Goal: Task Accomplishment & Management: Manage account settings

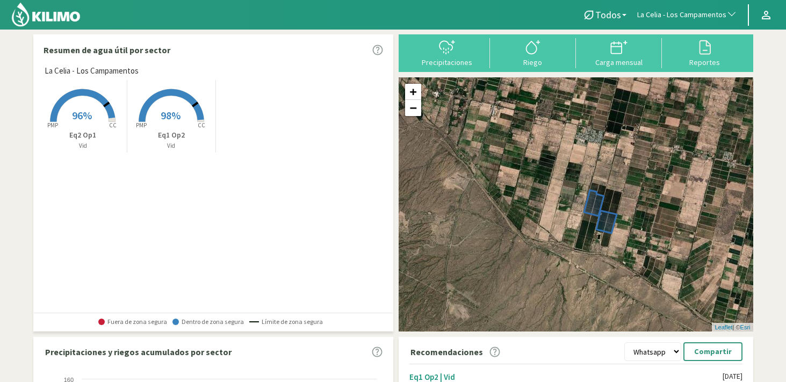
click at [709, 15] on span "La Celia - Los Campamentos" at bounding box center [681, 15] width 89 height 11
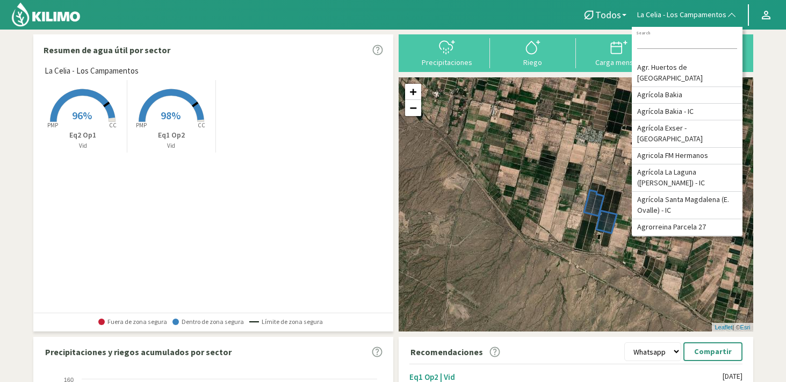
click at [677, 41] on input at bounding box center [687, 43] width 100 height 11
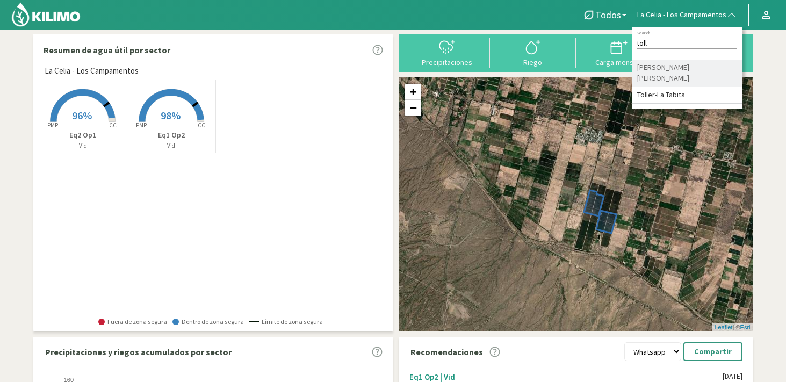
type input "toll"
click at [699, 70] on li "[PERSON_NAME]-[PERSON_NAME]" at bounding box center [687, 73] width 111 height 27
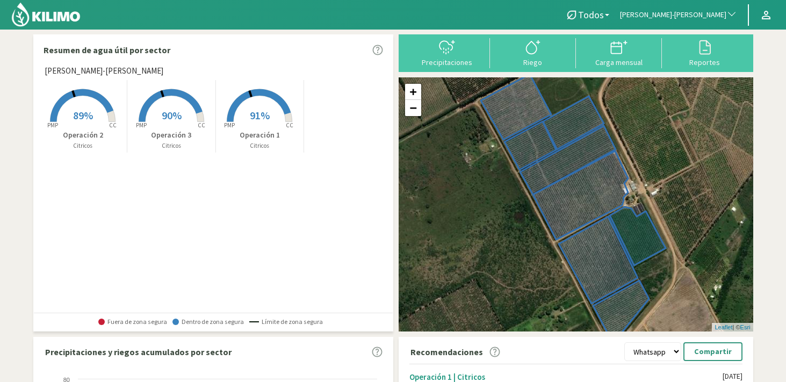
click at [257, 119] on span "91%" at bounding box center [260, 115] width 20 height 13
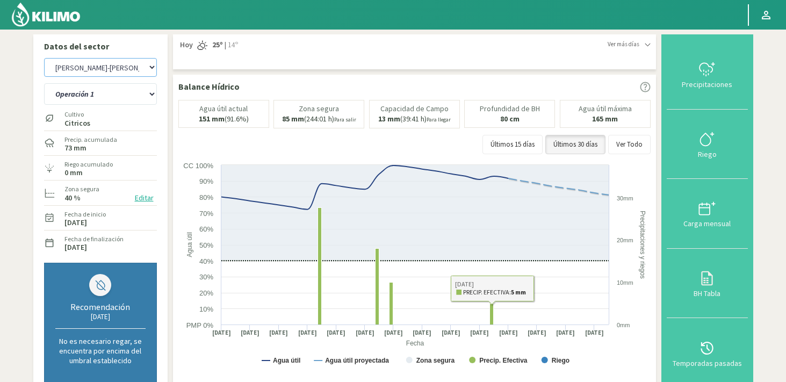
click at [112, 76] on select "Agr. Huertos de Chocalan Agrícola Bakia Agrícola [GEOGRAPHIC_DATA] - IC Agrícol…" at bounding box center [100, 67] width 113 height 19
click at [44, 58] on select "Agr. Huertos de Chocalan Agrícola Bakia Agrícola [GEOGRAPHIC_DATA] - IC Agrícol…" at bounding box center [100, 67] width 113 height 19
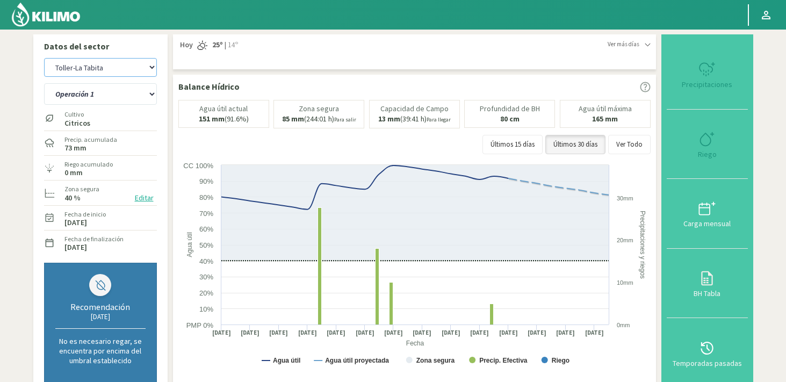
select select "553: Object"
select select "3: Object"
click at [88, 77] on select "Agr. Huertos de Chocalan Agrícola Bakia Agrícola [GEOGRAPHIC_DATA] - IC Agrícol…" at bounding box center [100, 67] width 113 height 19
click at [44, 58] on select "Agr. Huertos de Chocalan Agrícola Bakia Agrícola [GEOGRAPHIC_DATA] - IC Agrícol…" at bounding box center [100, 67] width 113 height 19
select select "670: Object"
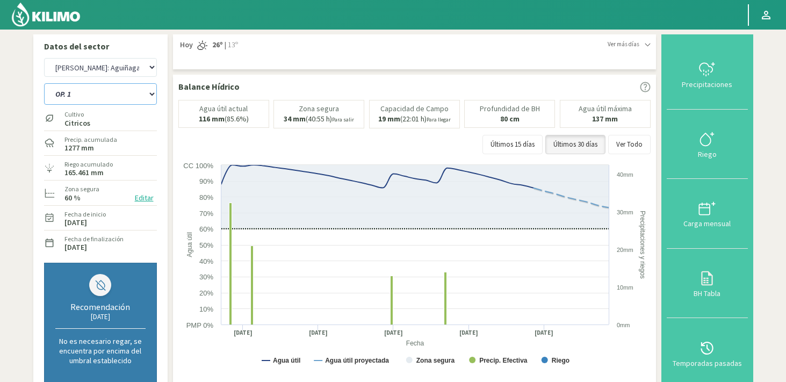
click at [96, 91] on select "OP. 1 OP. 2 OP. 3 OP. 3,4 OP. 4" at bounding box center [100, 93] width 113 height 21
select select "9: Object"
click at [44, 83] on select "OP. 1 OP. 2 OP. 3 OP. 3,4 OP. 4" at bounding box center [100, 93] width 113 height 21
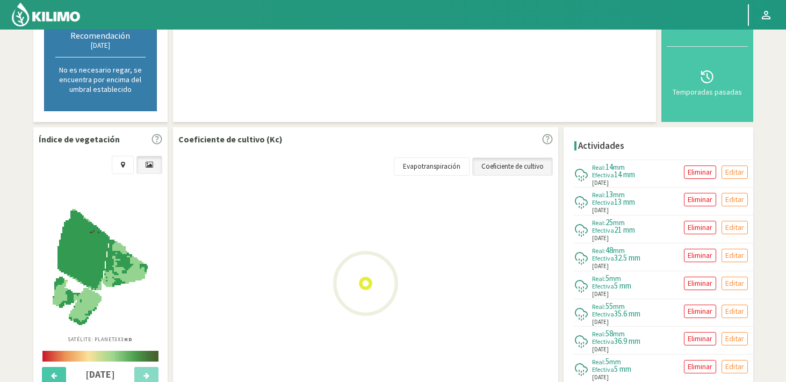
scroll to position [342, 0]
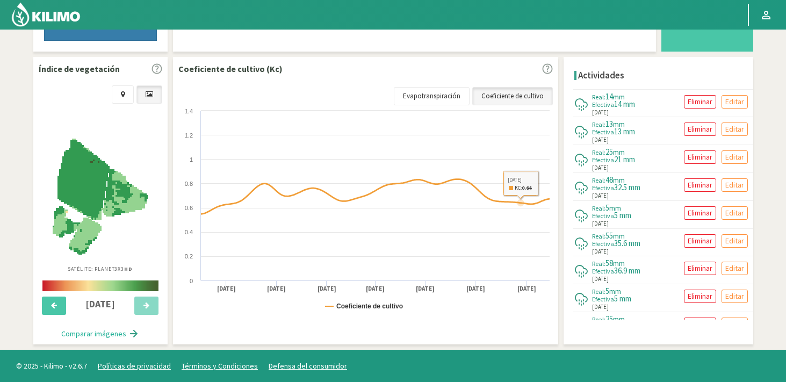
select select "951: Object"
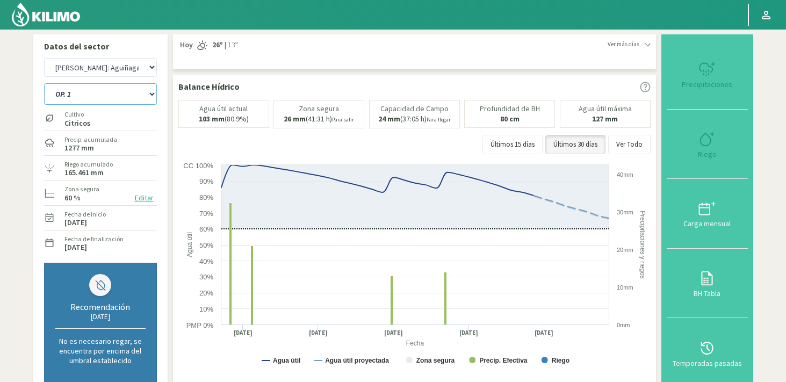
select select "14: Object"
click at [100, 73] on select "Agr. Huertos de Chocalan Agrícola Bakia Agrícola [GEOGRAPHIC_DATA] - IC Agrícol…" at bounding box center [100, 67] width 113 height 19
click at [44, 58] on select "Agr. Huertos de Chocalan Agrícola Bakia Agrícola [GEOGRAPHIC_DATA] - IC Agrícol…" at bounding box center [100, 67] width 113 height 19
select select "1233: Object"
select select "17: Object"
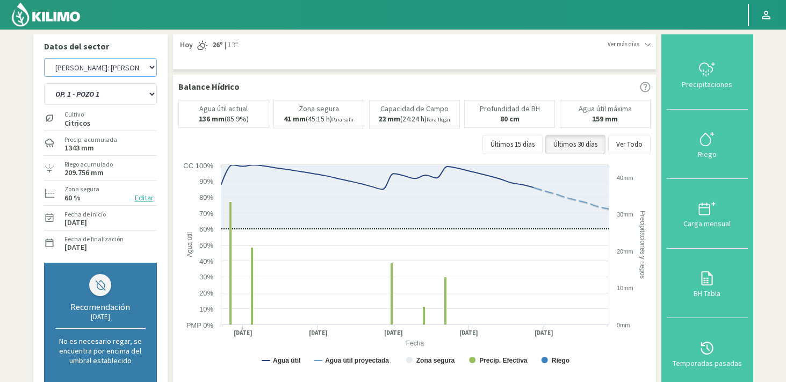
click at [126, 73] on select "Agr. Huertos de Chocalan Agrícola Bakia Agrícola [GEOGRAPHIC_DATA] - IC Agrícol…" at bounding box center [100, 67] width 113 height 19
click at [44, 58] on select "Agr. Huertos de Chocalan Agrícola Bakia Agrícola [GEOGRAPHIC_DATA] - IC Agrícol…" at bounding box center [100, 67] width 113 height 19
click at [121, 73] on select "Agr. Huertos de Chocalan Agrícola Bakia Agrícola [GEOGRAPHIC_DATA] - IC Agrícol…" at bounding box center [100, 67] width 113 height 19
click at [44, 58] on select "Agr. Huertos de Chocalan Agrícola Bakia Agrícola [GEOGRAPHIC_DATA] - IC Agrícol…" at bounding box center [100, 67] width 113 height 19
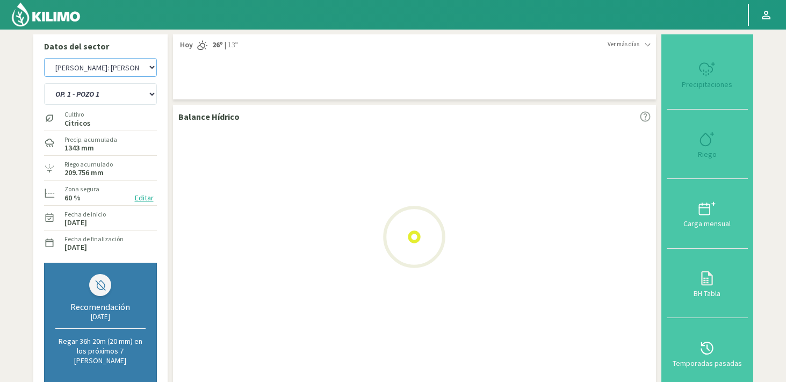
select select "1514: Object"
select select "25: Object"
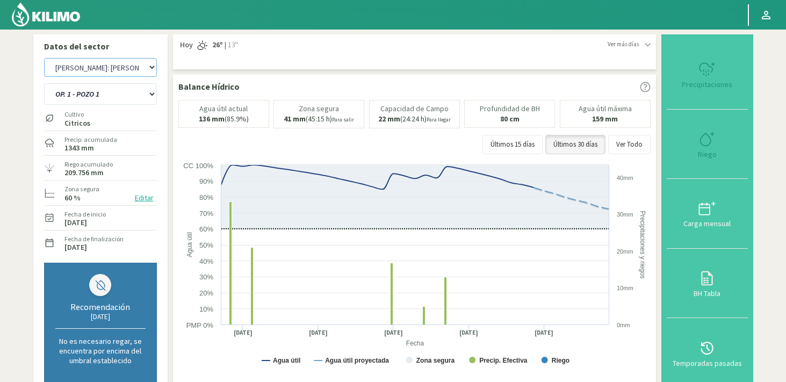
select select "1795: Object"
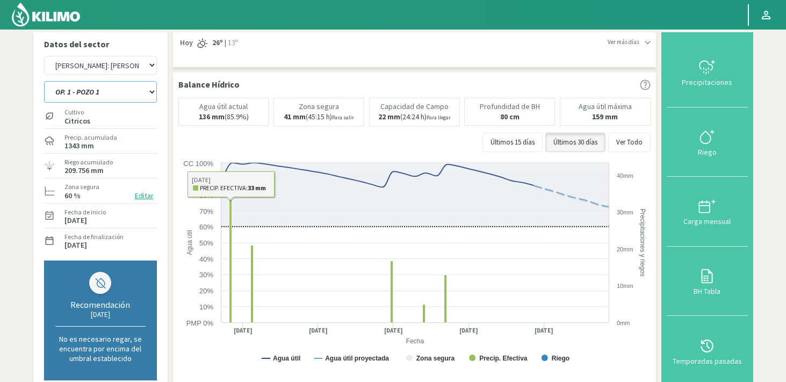
click at [111, 97] on select "OP. 1 - POZO 1 OP. 1 - POZO 3+4 OP. 2 - POZO 1 OP. 2 - POZO 3+4 OP. 3 - POZO 1 …" at bounding box center [100, 91] width 113 height 21
click at [44, 81] on select "OP. 1 - POZO 1 OP. 1 - POZO 3+4 OP. 2 - POZO 1 OP. 2 - POZO 3+4 OP. 3 - POZO 1 …" at bounding box center [100, 91] width 113 height 21
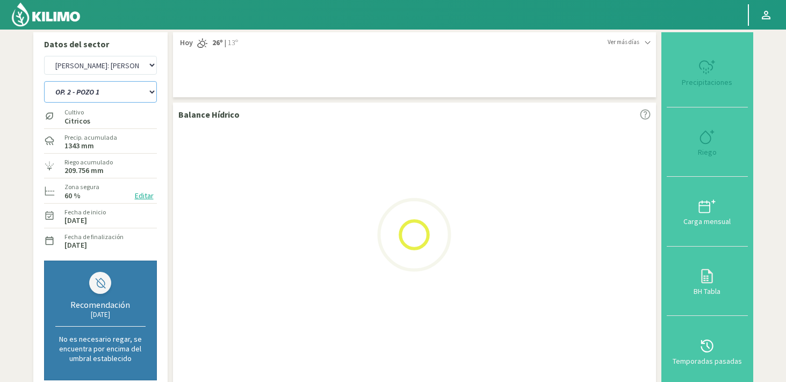
select select "33: Object"
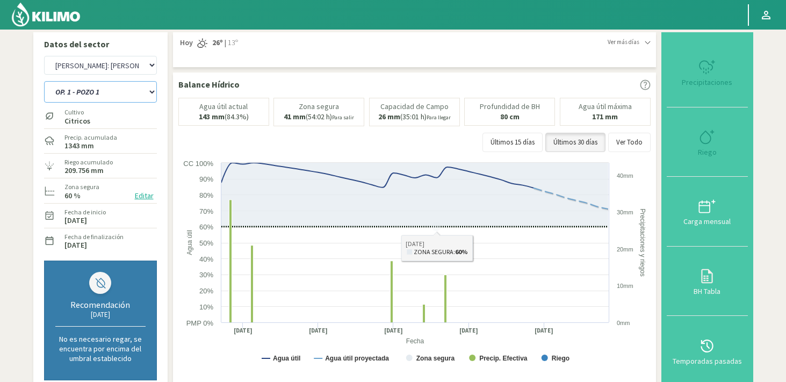
select select "2076: Object"
select select "43: Object"
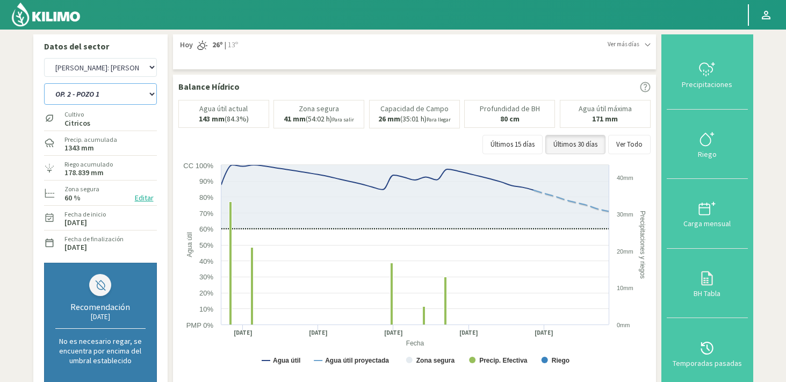
click at [109, 102] on select "OP. 1 - POZO 1 OP. 1 - POZO 3+4 OP. 2 - POZO 1 OP. 2 - POZO 3+4 OP. 3 - POZO 1 …" at bounding box center [100, 93] width 113 height 21
click at [141, 73] on select "Agr. Huertos de Chocalan Agrícola Bakia Agrícola [GEOGRAPHIC_DATA] - IC Agrícol…" at bounding box center [100, 67] width 113 height 19
click at [44, 58] on select "Agr. Huertos de Chocalan Agrícola Bakia Agrícola [GEOGRAPHIC_DATA] - IC Agrícol…" at bounding box center [100, 67] width 113 height 19
select select "2358: Object"
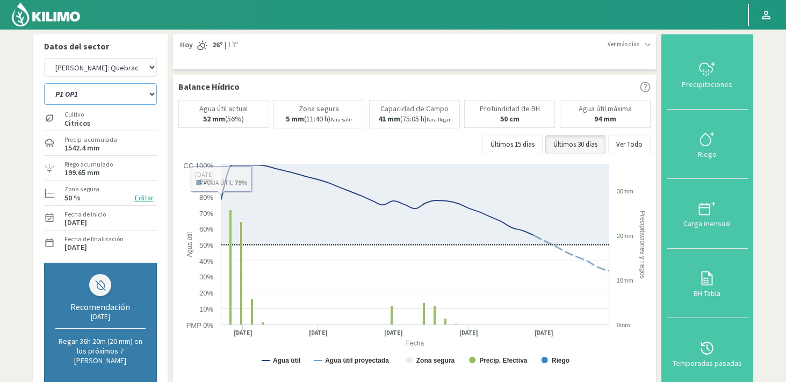
click at [104, 100] on select "P1 OP1 P1 OP2 P1 OP3 P1 OP4 P1 OP5 P2 OP2 (Modificado) P2 OP3 (Modificado) P2 O…" at bounding box center [100, 93] width 113 height 21
click at [44, 83] on select "P1 OP1 P1 OP2 P1 OP3 P1 OP4 P1 OP5 P2 OP2 (Modificado) P2 OP3 (Modificado) P2 O…" at bounding box center [100, 93] width 113 height 21
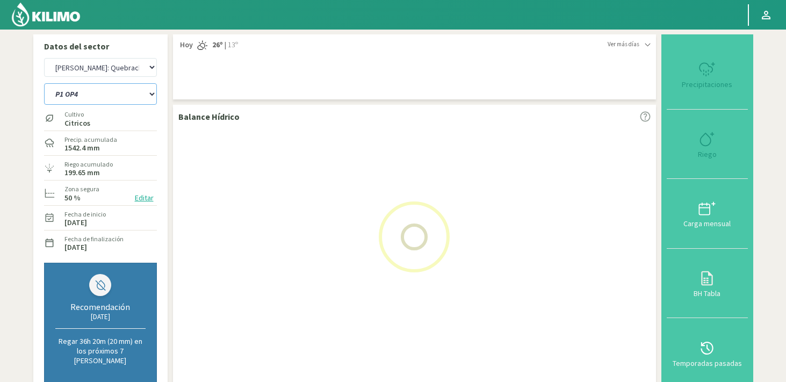
select select "49: Object"
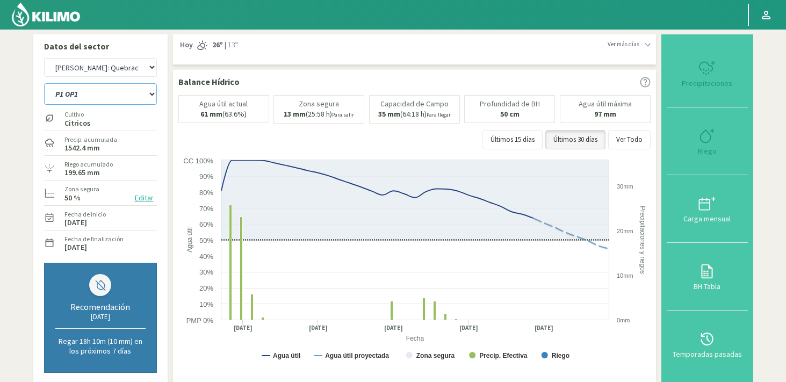
select select "2639: Object"
click at [100, 91] on select "P1 OP1 P1 OP2 P1 OP3 P1 OP4 P1 OP5 P2 OP2 (Modificado) P2 OP3 (Modificado) P2 O…" at bounding box center [100, 93] width 113 height 21
click at [44, 83] on select "P1 OP1 P1 OP2 P1 OP3 P1 OP4 P1 OP5 P2 OP2 (Modificado) P2 OP3 (Modificado) P2 O…" at bounding box center [100, 93] width 113 height 21
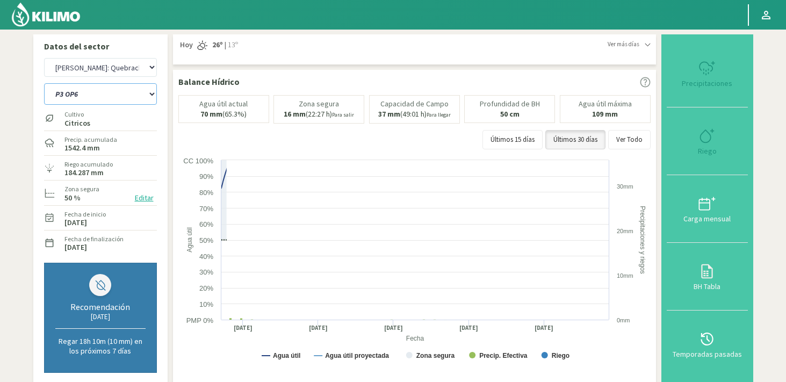
select select "75: Object"
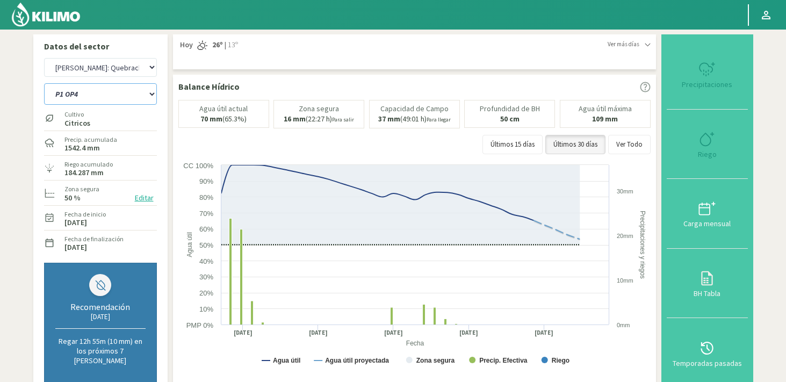
select select "2920: Object"
click at [88, 96] on select "P1 OP1 P1 OP2 P1 OP3 P1 OP4 P1 OP5 P2 OP2 (Modificado) P2 OP3 (Modificado) P2 O…" at bounding box center [100, 93] width 113 height 21
click at [44, 83] on select "P1 OP1 P1 OP2 P1 OP3 P1 OP4 P1 OP5 P2 OP2 (Modificado) P2 OP3 (Modificado) P2 O…" at bounding box center [100, 93] width 113 height 21
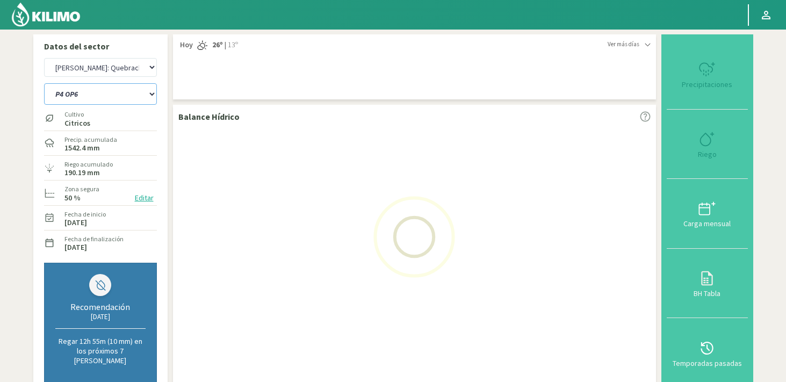
select select "110: Object"
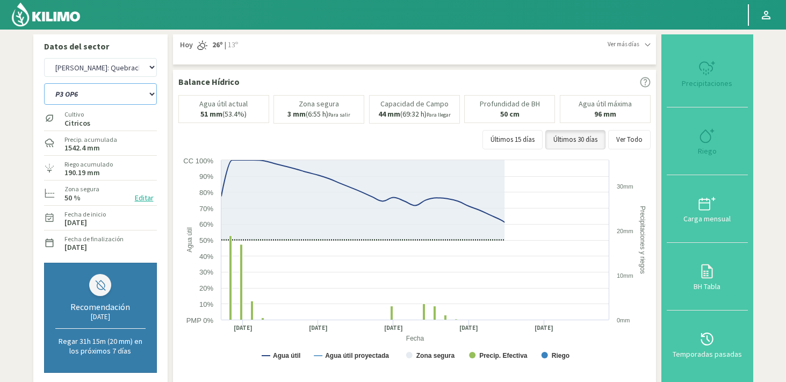
select select "3201: Object"
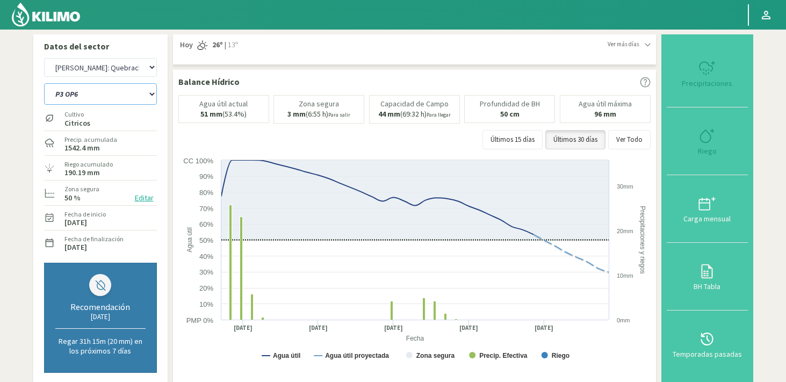
select select "139: Object"
click at [97, 69] on select "Agr. Huertos de Chocalan Agrícola Bakia Agrícola [GEOGRAPHIC_DATA] - IC Agrícol…" at bounding box center [100, 67] width 113 height 19
click at [44, 58] on select "Agr. Huertos de Chocalan Agrícola Bakia Agrícola [GEOGRAPHIC_DATA] - IC Agrícol…" at bounding box center [100, 67] width 113 height 19
select select "3483: Object"
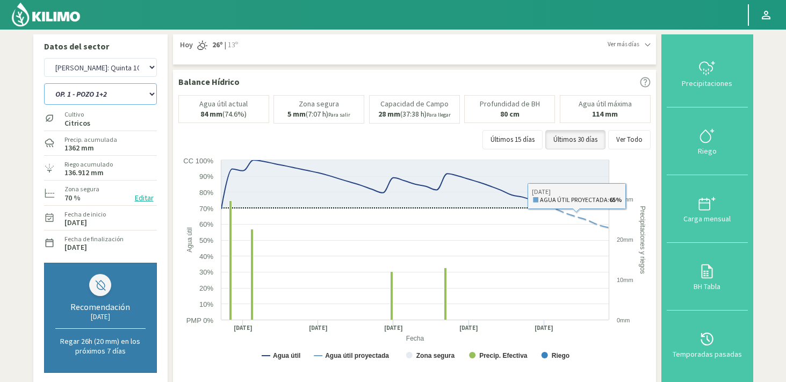
click at [89, 97] on select "OP. 1 - POZO 1+2 OP. 1 - POZO 2 OP. 1 - POZO 4 OP. 2 - POZO 1+2 OP. 2 - POZO 2 …" at bounding box center [100, 93] width 113 height 21
click at [44, 83] on select "OP. 1 - POZO 1+2 OP. 1 - POZO 2 OP. 1 - POZO 4 OP. 2 - POZO 1+2 OP. 2 - POZO 2 …" at bounding box center [100, 93] width 113 height 21
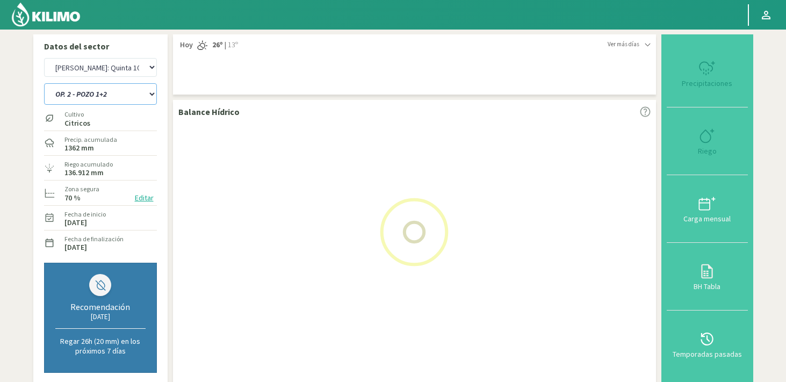
select select "141: Object"
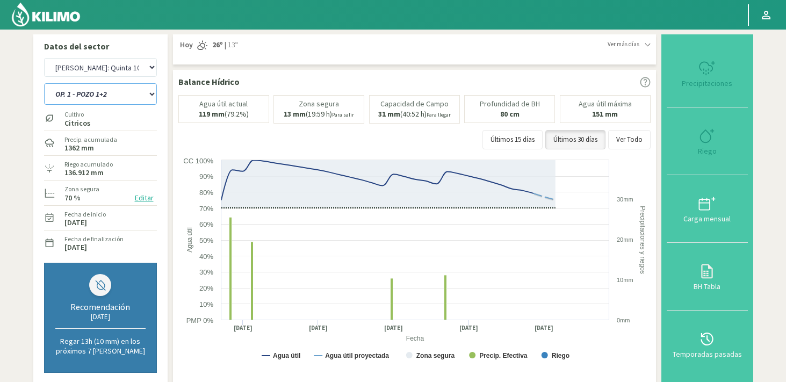
select select "3764: Object"
select select "151: Object"
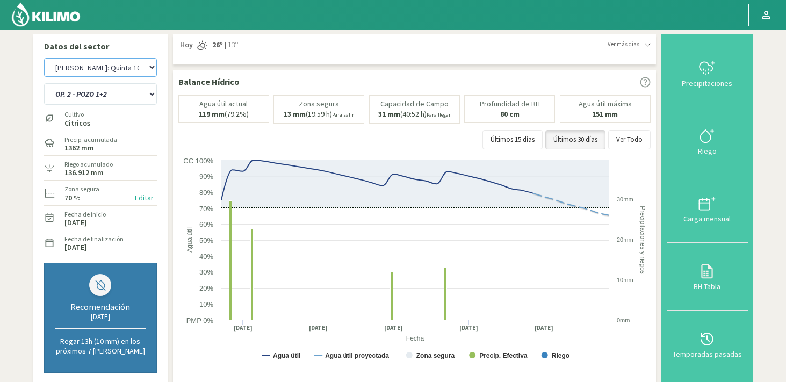
click at [116, 72] on select "Agr. Huertos de Chocalan Agrícola Bakia Agrícola [GEOGRAPHIC_DATA] - IC Agrícol…" at bounding box center [100, 67] width 113 height 19
click at [44, 58] on select "Agr. Huertos de Chocalan Agrícola Bakia Agrícola [GEOGRAPHIC_DATA] - IC Agrícol…" at bounding box center [100, 67] width 113 height 19
select select "4046: Object"
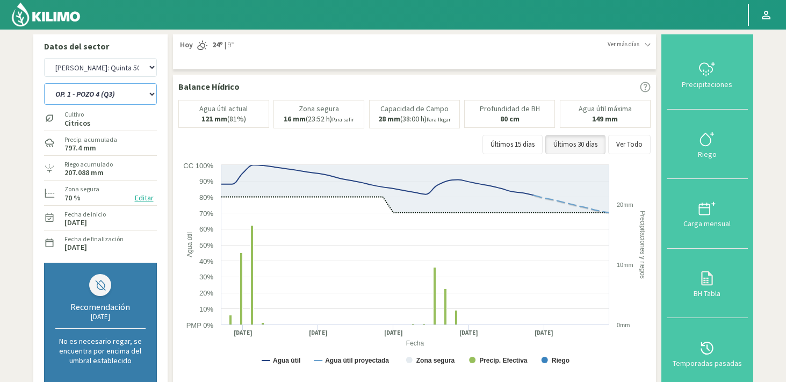
click at [125, 87] on select "OP. 1 - POZO 4 (Q3) OP. 2 - POZO 2 (Q1) OP. 2 - POZO 3 (Q2) OP. 2 - POZO 4 (Q3)…" at bounding box center [100, 93] width 113 height 21
click at [44, 83] on select "OP. 1 - POZO 4 (Q3) OP. 2 - POZO 2 (Q1) OP. 2 - POZO 3 (Q2) OP. 2 - POZO 4 (Q3)…" at bounding box center [100, 93] width 113 height 21
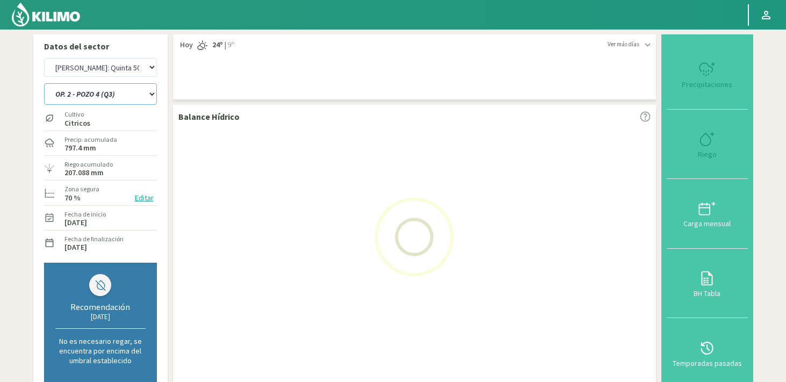
select select "155: Object"
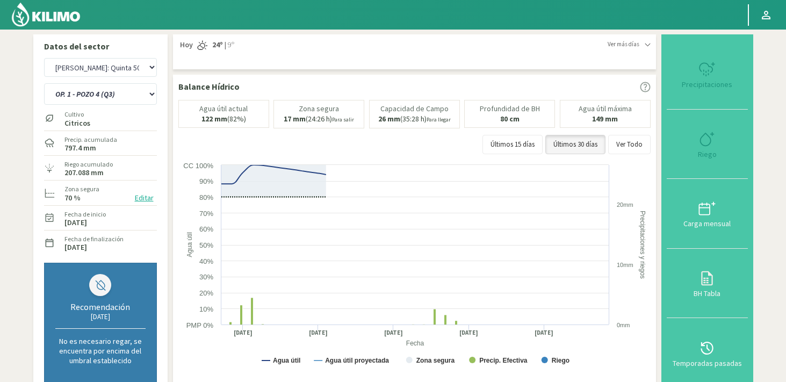
select select "4327: Object"
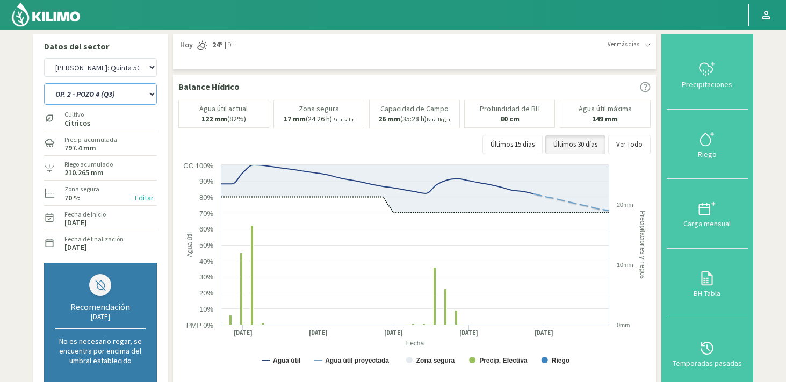
click at [120, 92] on select "OP. 1 - POZO 4 (Q3) OP. 2 - POZO 2 (Q1) OP. 2 - POZO 3 (Q2) OP. 2 - POZO 4 (Q3)…" at bounding box center [100, 93] width 113 height 21
click at [44, 83] on select "OP. 1 - POZO 4 (Q3) OP. 2 - POZO 2 (Q1) OP. 2 - POZO 3 (Q2) OP. 2 - POZO 4 (Q3)…" at bounding box center [100, 93] width 113 height 21
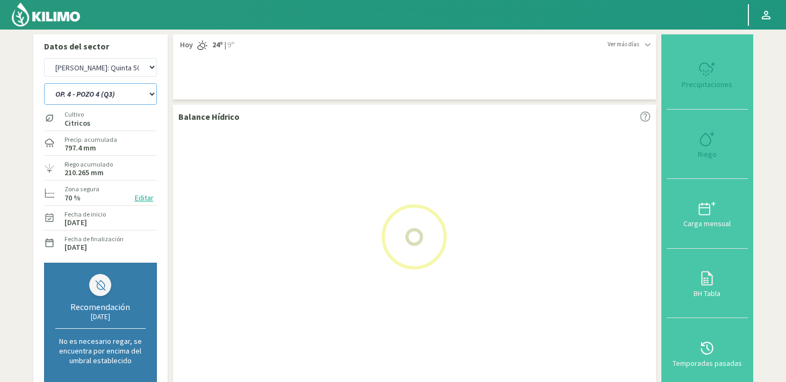
select select "166: Object"
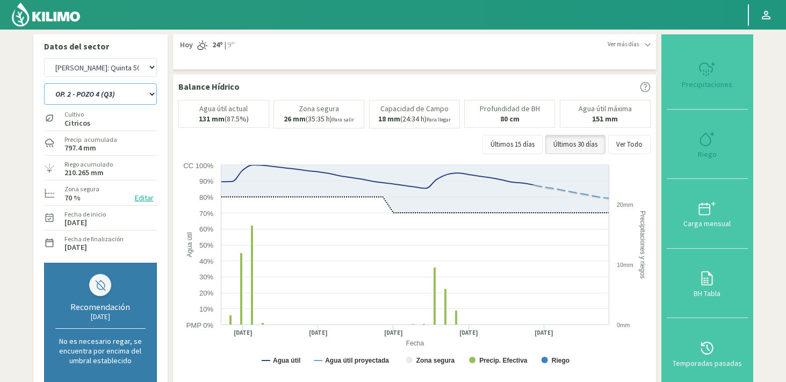
select select "4608: Object"
select select "174: Object"
select select "4608: Object"
select select "177: Object"
click at [44, 58] on select "Agr. Huertos de Chocalan Agrícola Bakia Agrícola [GEOGRAPHIC_DATA] - IC Agrícol…" at bounding box center [100, 67] width 113 height 19
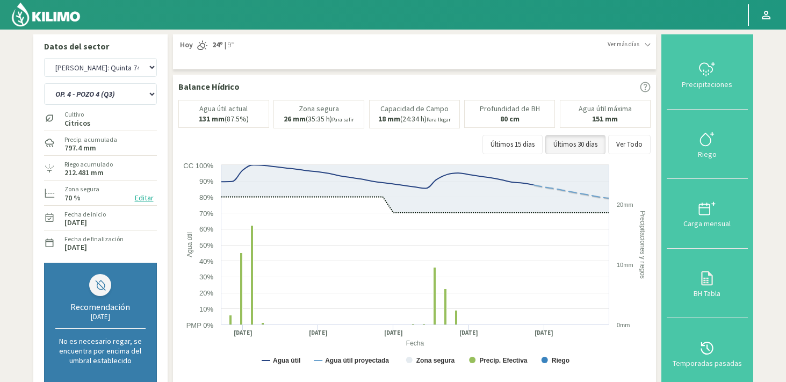
select select "4890: Object"
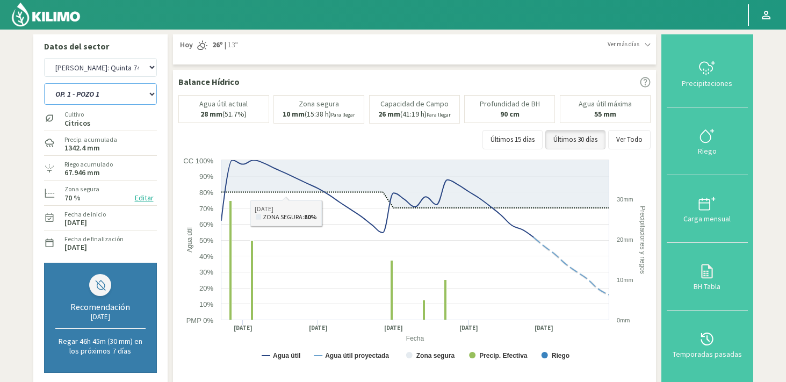
click at [121, 95] on select "OP. 1 - POZO 1 OP. 1 - POZO 2 OP. 1 - POZO TAJAMAR OP. 2 - POZO 1 OP. 2 - POZO …" at bounding box center [100, 93] width 113 height 21
click at [44, 83] on select "OP. 1 - POZO 1 OP. 1 - POZO 2 OP. 1 - POZO TAJAMAR OP. 2 - POZO 1 OP. 2 - POZO …" at bounding box center [100, 93] width 113 height 21
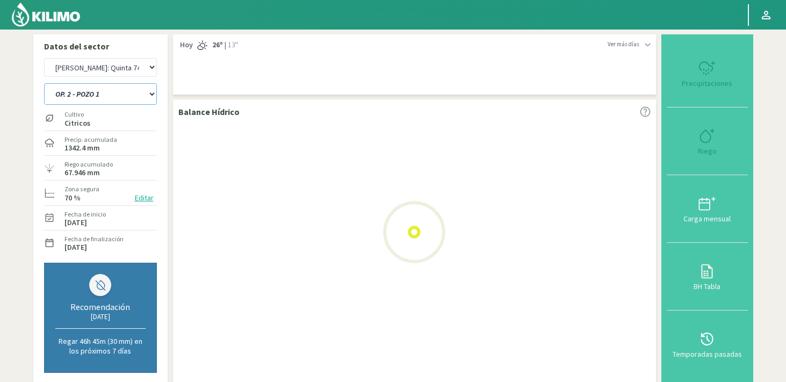
select select "179: Object"
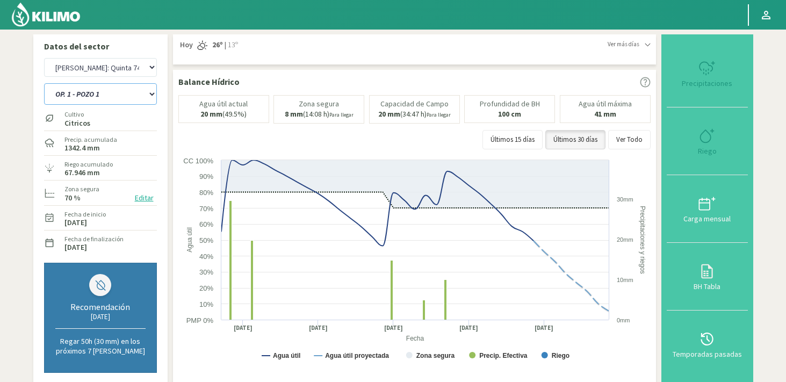
select select "5171: Object"
click at [94, 100] on select "OP. 1 - POZO 1 OP. 1 - POZO 2 OP. 1 - POZO TAJAMAR OP. 2 - POZO 1 OP. 2 - POZO …" at bounding box center [100, 93] width 113 height 21
click at [44, 83] on select "OP. 1 - POZO 1 OP. 1 - POZO 2 OP. 1 - POZO TAJAMAR OP. 2 - POZO 1 OP. 2 - POZO …" at bounding box center [100, 93] width 113 height 21
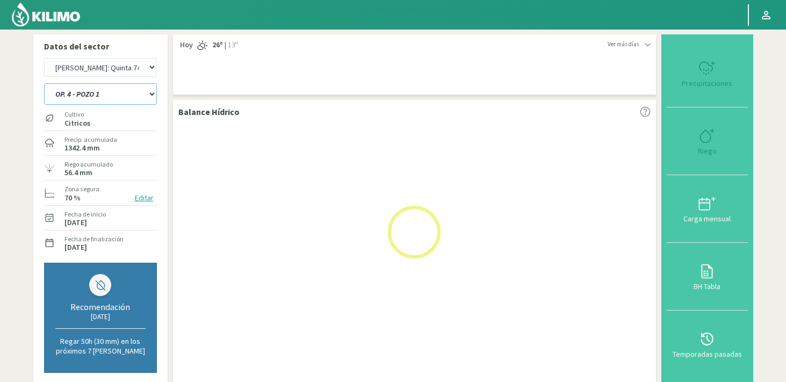
select select "203: Object"
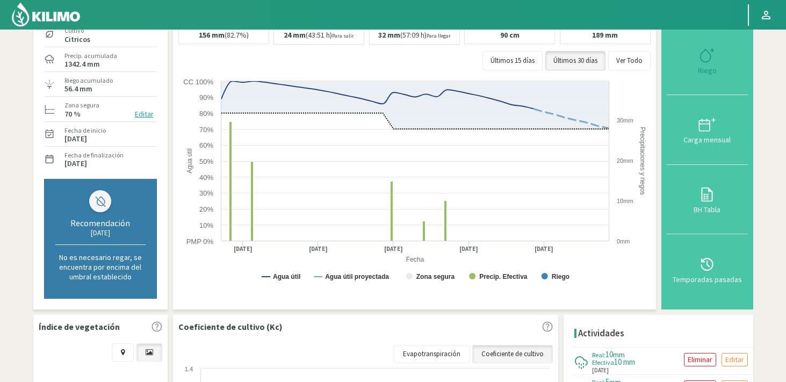
select select "5452: Object"
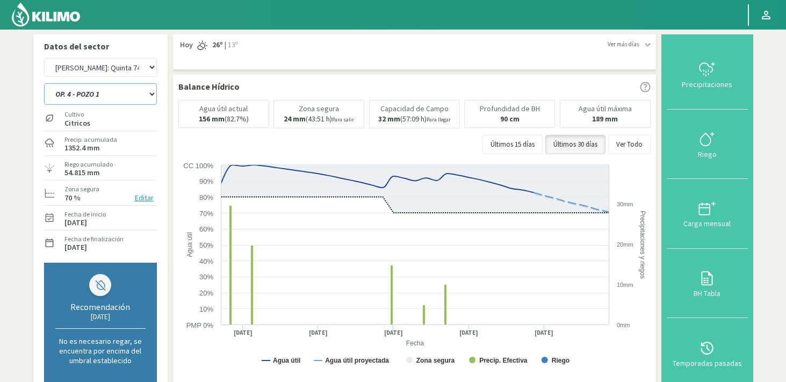
click at [109, 100] on select "OP. 1 - POZO 1 OP. 1 - POZO 2 OP. 1 - POZO TAJAMAR OP. 2 - POZO 1 OP. 2 - POZO …" at bounding box center [100, 93] width 113 height 21
click at [44, 83] on select "OP. 1 - POZO 1 OP. 1 - POZO 2 OP. 1 - POZO TAJAMAR OP. 2 - POZO 1 OP. 2 - POZO …" at bounding box center [100, 93] width 113 height 21
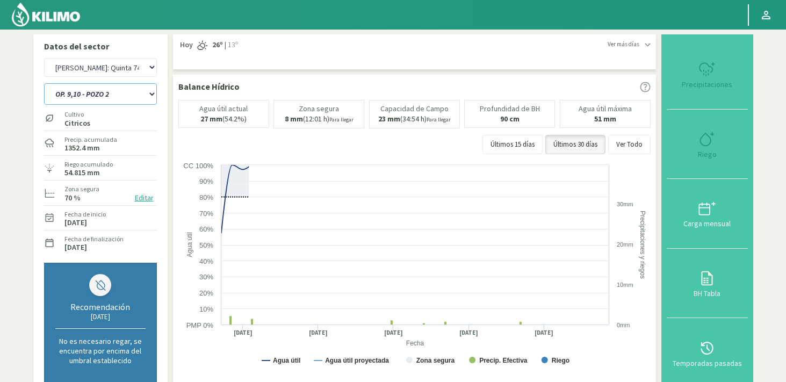
select select "230: Object"
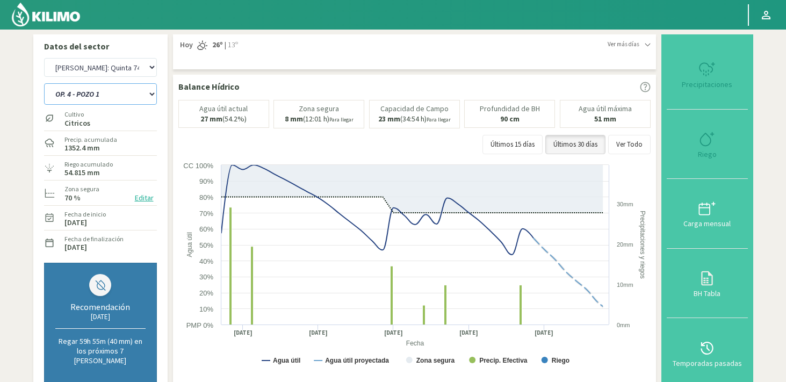
select select "5733: Object"
select select "262: Object"
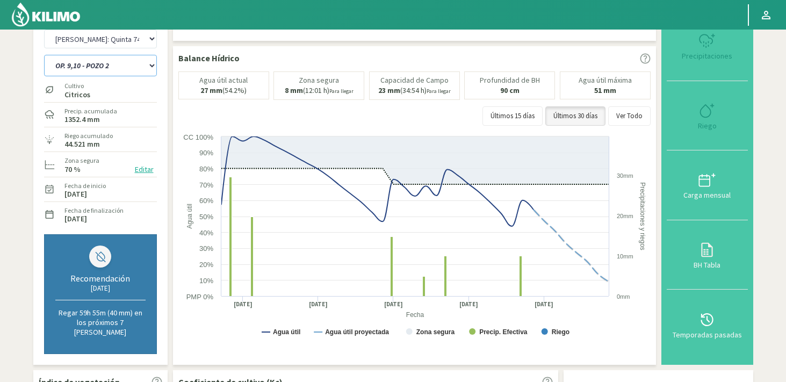
scroll to position [47, 0]
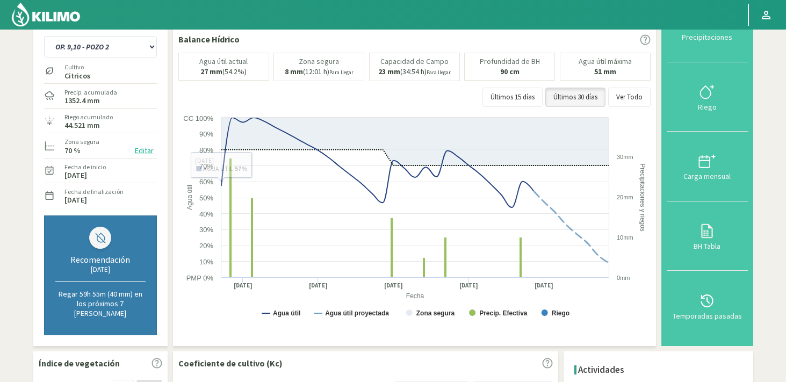
click at [138, 152] on button "Editar" at bounding box center [144, 151] width 25 height 12
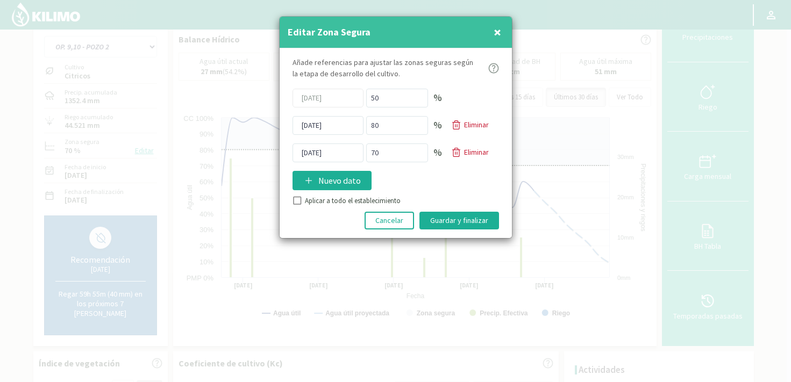
click at [213, 95] on div at bounding box center [395, 191] width 791 height 382
click at [499, 33] on span "×" at bounding box center [497, 32] width 8 height 18
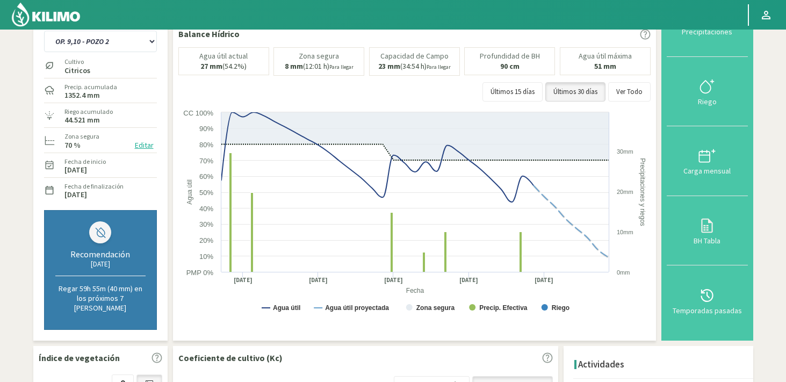
scroll to position [52, 0]
click at [141, 148] on button "Editar" at bounding box center [144, 146] width 25 height 12
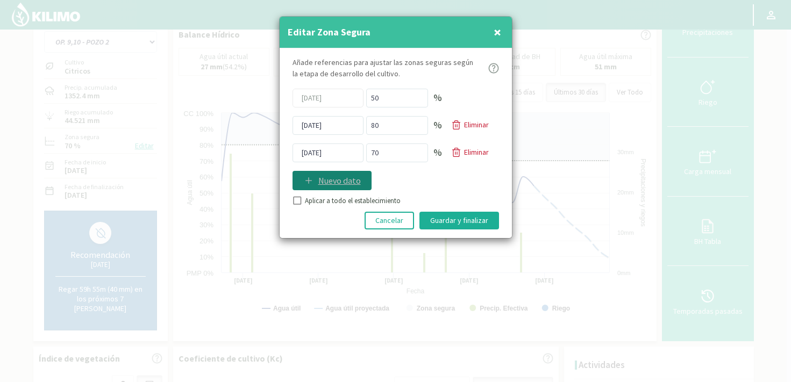
click at [324, 177] on p "Nuevo dato" at bounding box center [339, 180] width 42 height 13
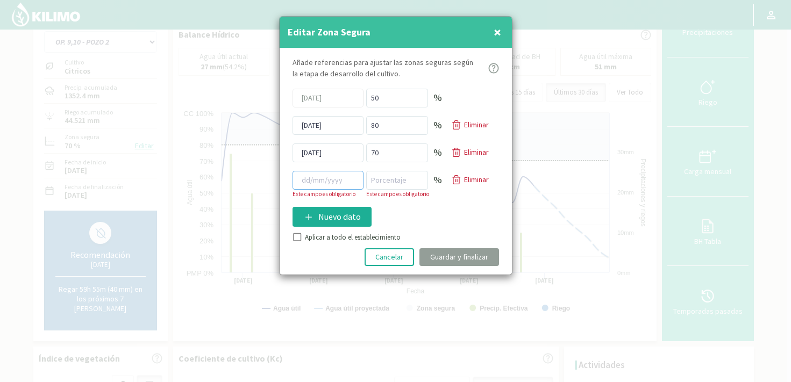
click at [324, 178] on input at bounding box center [327, 180] width 71 height 19
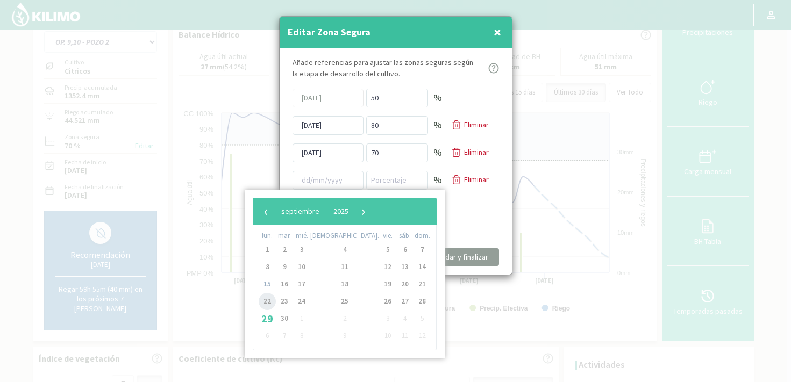
click at [271, 303] on span "22" at bounding box center [267, 301] width 17 height 17
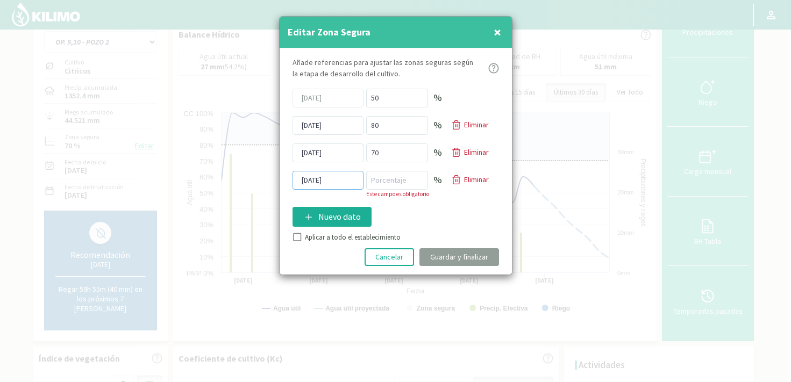
click at [343, 184] on input "22/09/2025" at bounding box center [327, 180] width 71 height 19
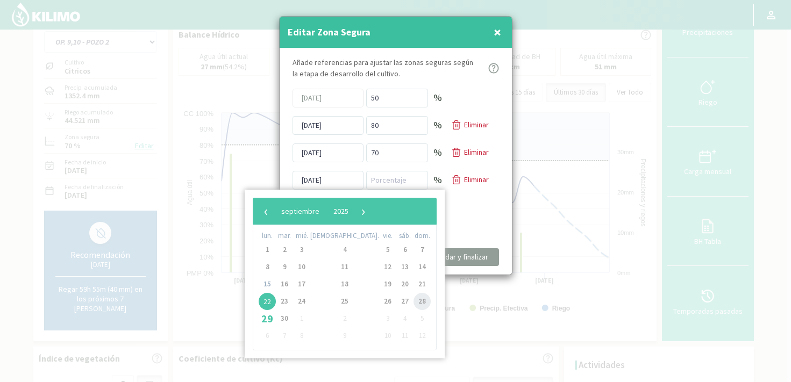
click at [413, 295] on span "28" at bounding box center [421, 301] width 17 height 17
type input "28/09/2025"
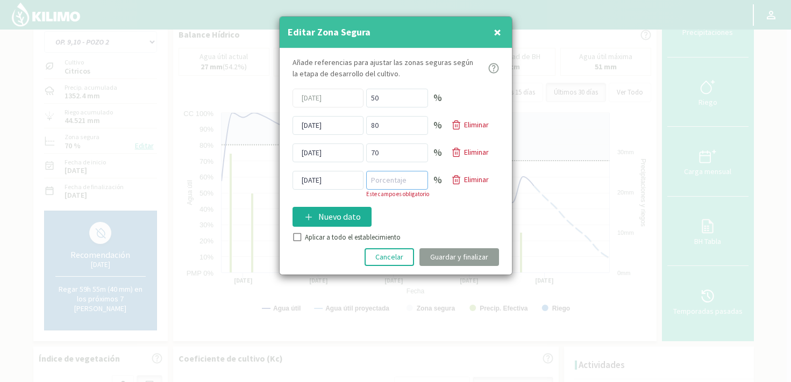
click at [381, 182] on input "number" at bounding box center [397, 180] width 62 height 19
type input "50"
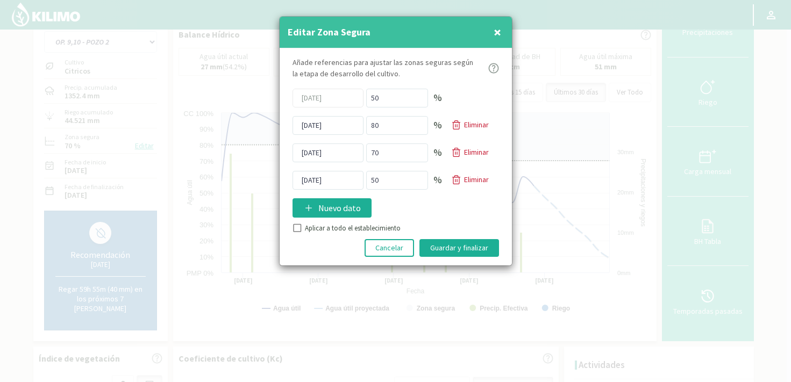
click at [299, 236] on div "Añade referencias para ajustar las zonas seguras según la etapa de desarrollo d…" at bounding box center [395, 156] width 232 height 217
click at [298, 227] on input "Aplicar a todo el establecimiento" at bounding box center [295, 229] width 11 height 11
checkbox input "true"
click at [441, 250] on button "Guardar y finalizar" at bounding box center [459, 248] width 80 height 18
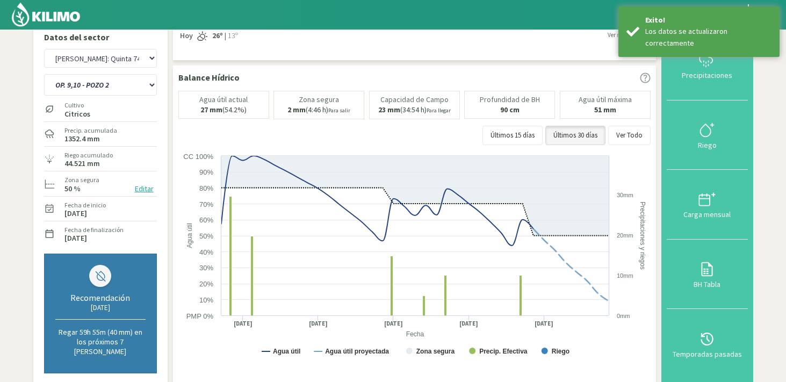
scroll to position [0, 0]
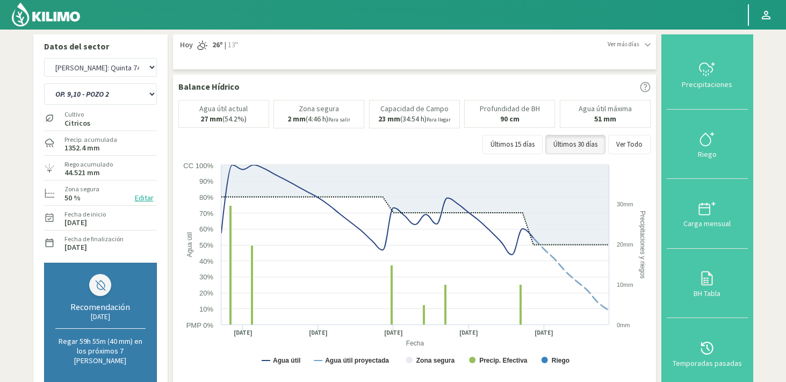
click at [105, 77] on div "Agr. Huertos de Chocalan Agrícola Bakia Agrícola [GEOGRAPHIC_DATA] - IC Agrícol…" at bounding box center [100, 67] width 113 height 24
click at [105, 77] on select "Agr. Huertos de Chocalan Agrícola Bakia Agrícola [GEOGRAPHIC_DATA] - IC Agrícol…" at bounding box center [100, 67] width 113 height 19
click at [44, 58] on select "Agr. Huertos de Chocalan Agrícola Bakia Agrícola [GEOGRAPHIC_DATA] - IC Agrícol…" at bounding box center [100, 67] width 113 height 19
select select "6015: Object"
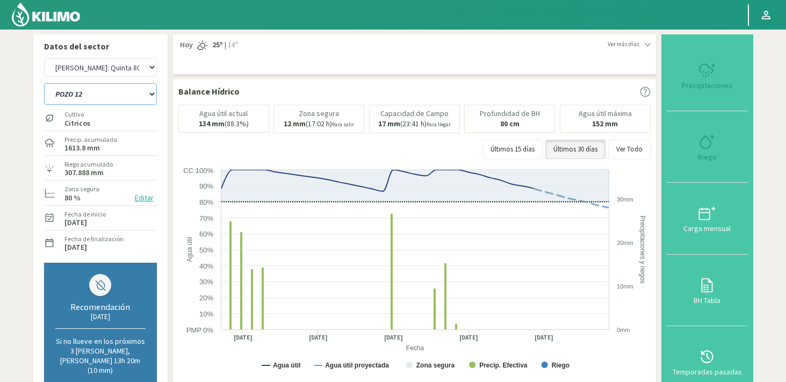
click at [124, 98] on select "POZO 12 POZO 19 Pozo 1 Pereyra POZO 23 Pozo 66 POZO 94+96 POZO DASILVA POZO POL…" at bounding box center [100, 93] width 113 height 21
click at [44, 83] on select "POZO 12 POZO 19 Pozo 1 Pereyra POZO 23 Pozo 66 POZO 94+96 POZO DASILVA POZO POL…" at bounding box center [100, 93] width 113 height 21
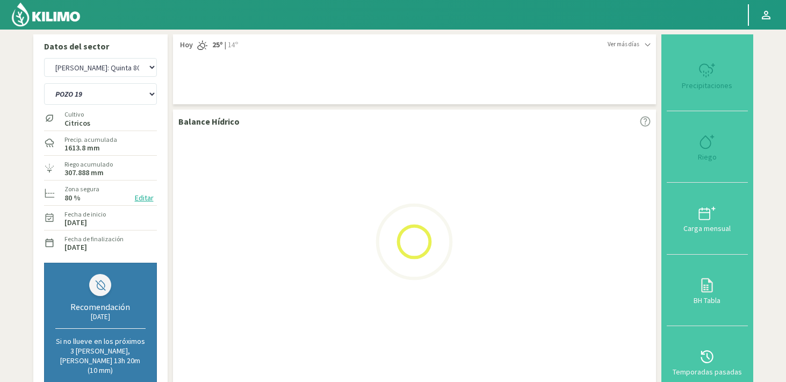
click at [145, 199] on button "Editar" at bounding box center [144, 198] width 25 height 12
select select "263: Object"
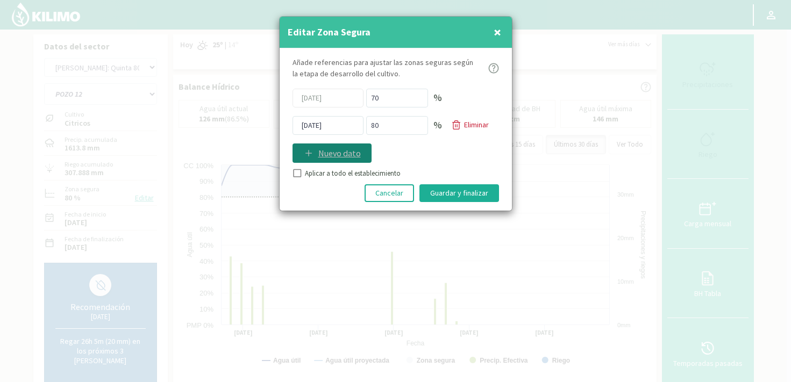
click at [332, 153] on p "Nuevo dato" at bounding box center [339, 153] width 42 height 13
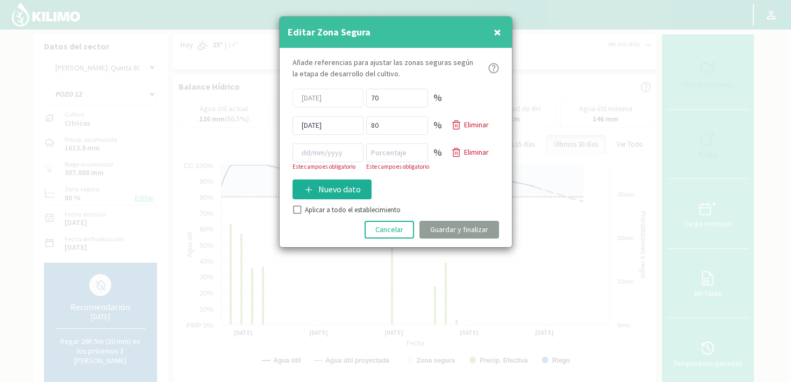
select select "6296: Object"
click at [328, 157] on input at bounding box center [327, 152] width 71 height 19
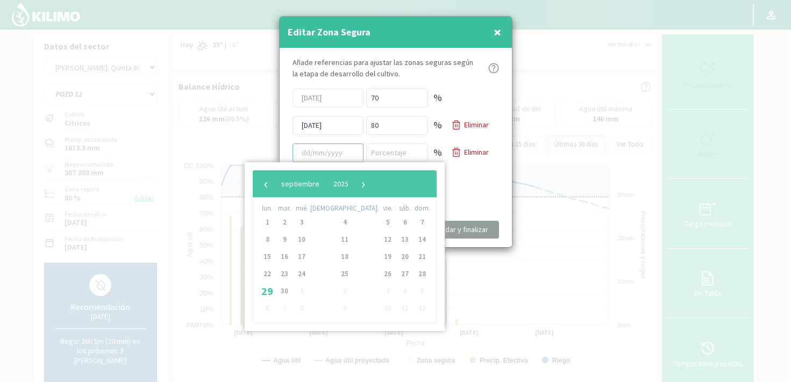
select select "273: Object"
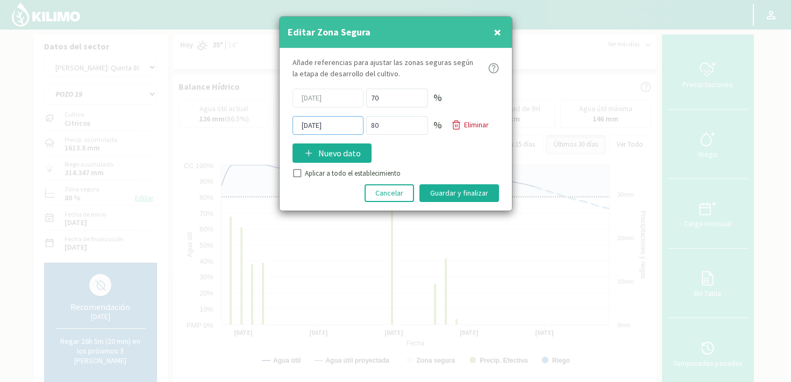
click at [332, 125] on input "[DATE]" at bounding box center [327, 125] width 71 height 19
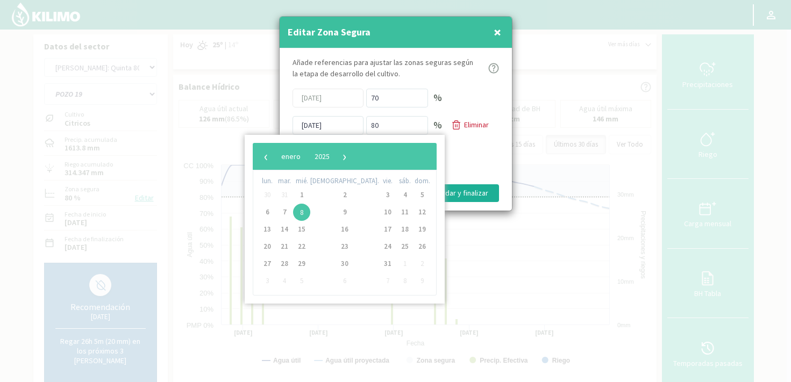
click at [464, 156] on div "Añade referencias para ajustar las zonas seguras según la etapa de desarrollo d…" at bounding box center [395, 129] width 232 height 162
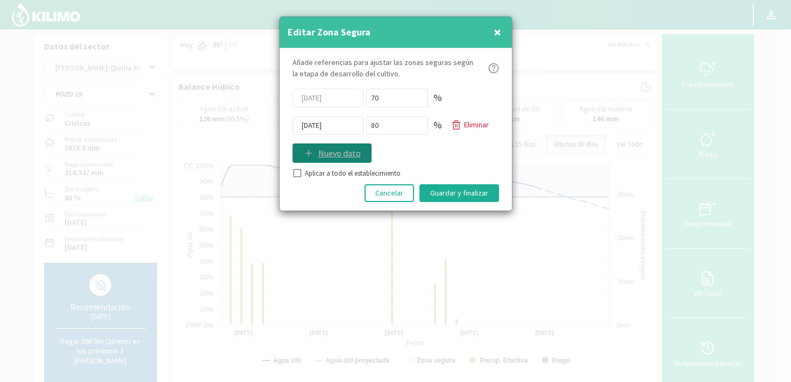
click at [327, 148] on p "Nuevo dato" at bounding box center [339, 153] width 42 height 13
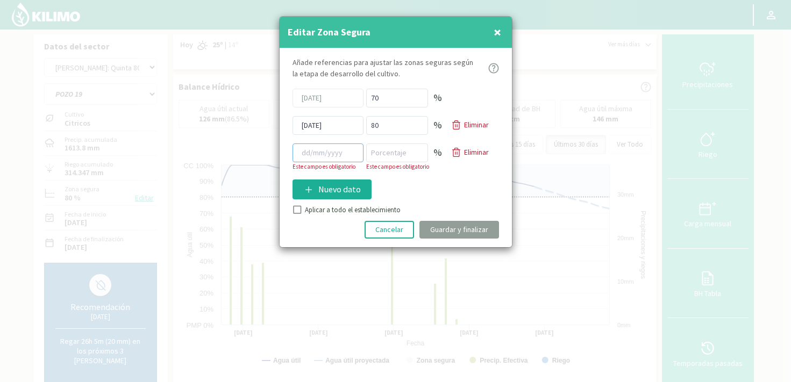
click at [346, 157] on input at bounding box center [327, 152] width 71 height 19
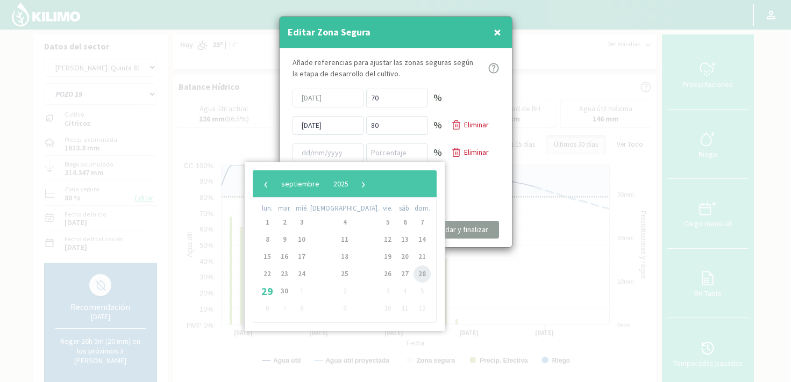
click at [413, 274] on span "28" at bounding box center [421, 273] width 17 height 17
type input "28/09/2025"
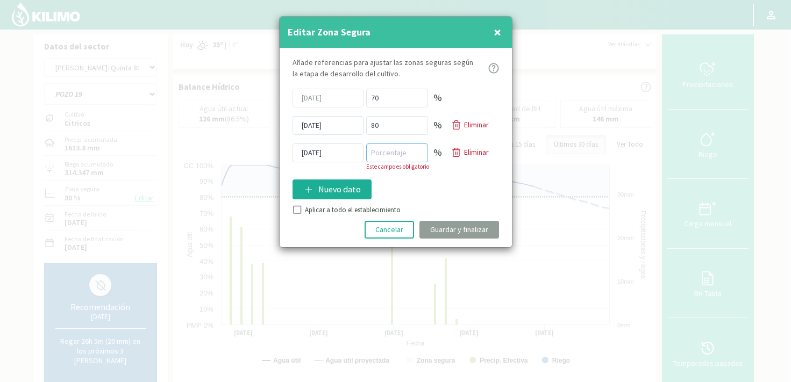
click at [394, 156] on input "number" at bounding box center [397, 152] width 62 height 19
type input "50"
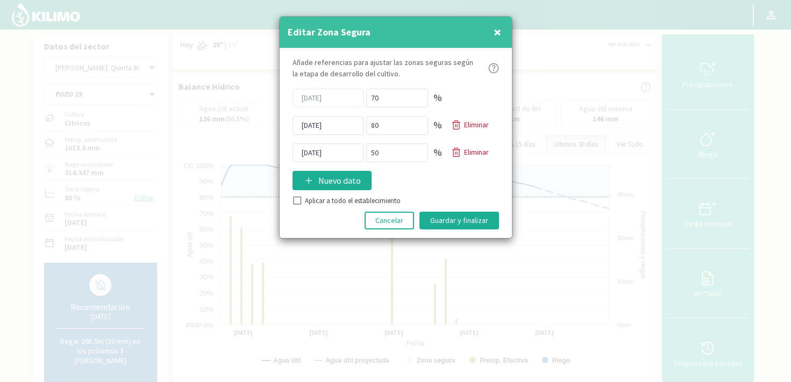
click at [298, 209] on div "Añade referencias para ajustar las zonas seguras según la etapa de desarrollo d…" at bounding box center [395, 143] width 232 height 190
click at [298, 202] on input "Aplicar a todo el establecimiento" at bounding box center [295, 202] width 11 height 11
checkbox input "true"
click at [439, 221] on button "Guardar y finalizar" at bounding box center [459, 221] width 80 height 18
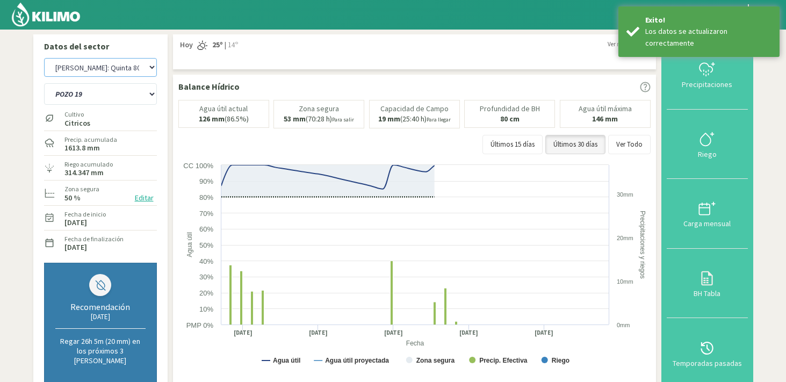
click at [90, 74] on select "Agr. Huertos de Chocalan Agrícola Bakia Agrícola [GEOGRAPHIC_DATA] - IC Agrícol…" at bounding box center [100, 67] width 113 height 19
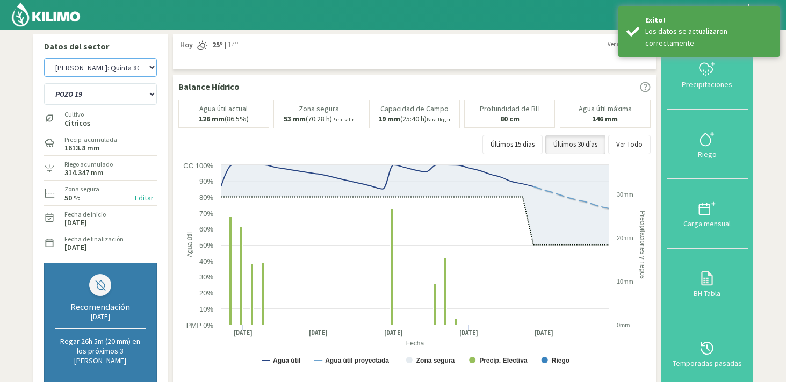
click at [44, 58] on select "Agr. Huertos de Chocalan Agrícola Bakia Agrícola [GEOGRAPHIC_DATA] - IC Agrícol…" at bounding box center [100, 67] width 113 height 19
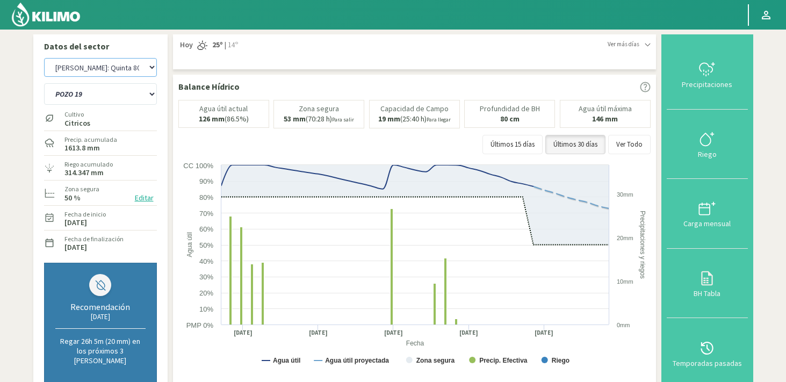
click at [142, 59] on select "Agr. Huertos de Chocalan Agrícola Bakia Agrícola [GEOGRAPHIC_DATA] - IC Agrícol…" at bounding box center [100, 67] width 113 height 19
click at [44, 58] on select "Agr. Huertos de Chocalan Agrícola Bakia Agrícola [GEOGRAPHIC_DATA] - IC Agrícol…" at bounding box center [100, 67] width 113 height 19
select select "6740: Object"
select select "281: Object"
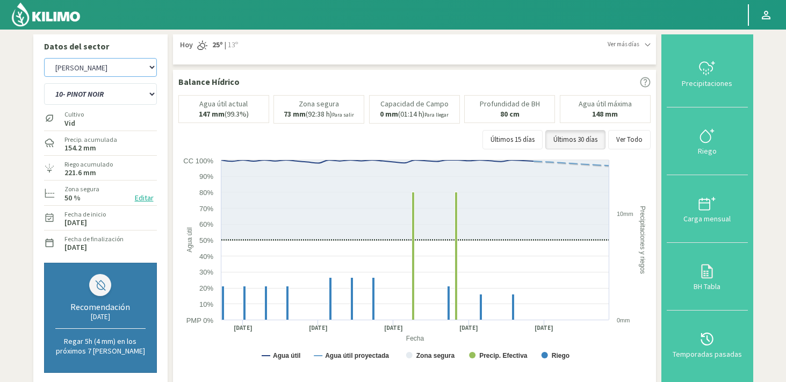
click at [115, 69] on select "Agr. Huertos de Chocalan Agrícola Bakia Agrícola [GEOGRAPHIC_DATA] - IC Agrícol…" at bounding box center [100, 67] width 113 height 19
click at [44, 58] on select "Agr. Huertos de Chocalan Agrícola Bakia Agrícola [GEOGRAPHIC_DATA] - IC Agrícol…" at bounding box center [100, 67] width 113 height 19
select select "7020: Object"
select select "298: Object"
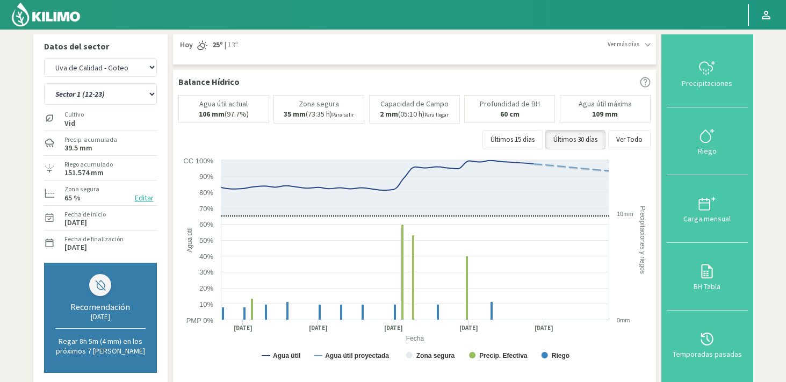
click at [147, 198] on button "Editar" at bounding box center [144, 198] width 25 height 12
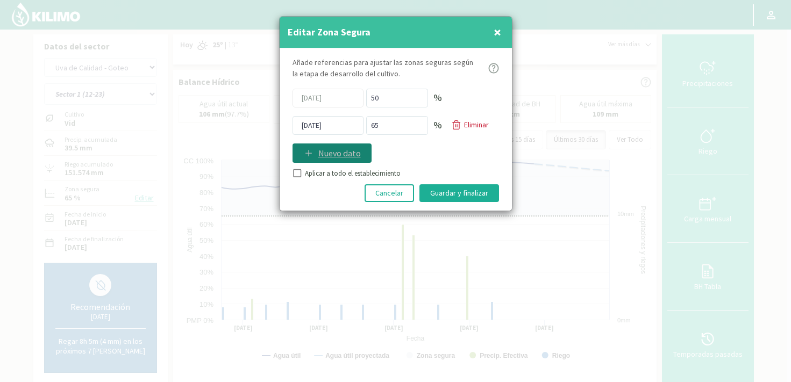
click at [341, 153] on p "Nuevo dato" at bounding box center [339, 153] width 42 height 13
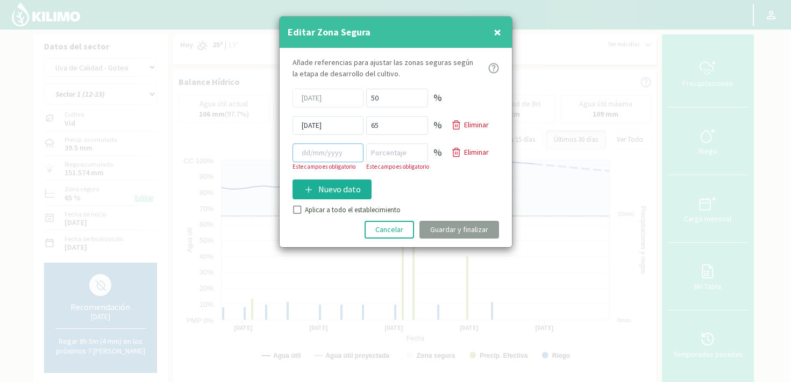
click at [340, 154] on input at bounding box center [327, 152] width 71 height 19
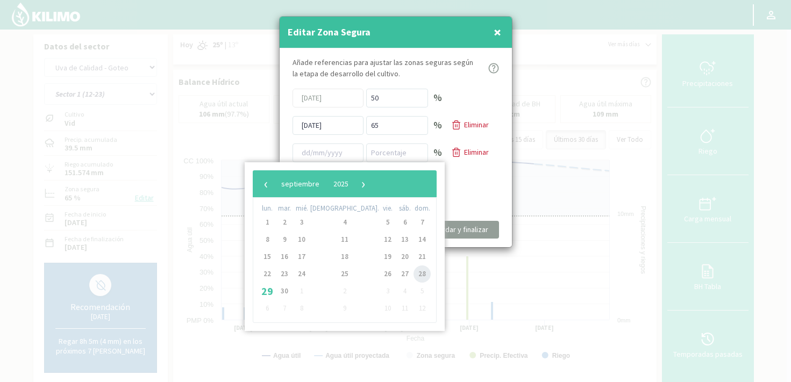
drag, startPoint x: 376, startPoint y: 272, endPoint x: 383, endPoint y: 270, distance: 6.8
click at [413, 270] on span "28" at bounding box center [421, 273] width 17 height 17
type input "28/09/2025"
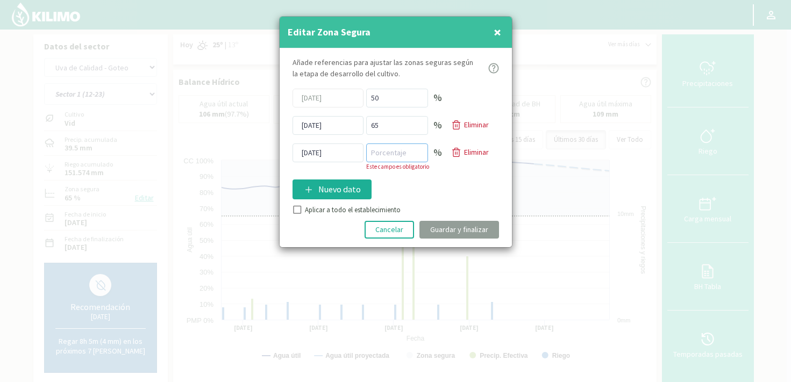
click at [382, 156] on input "number" at bounding box center [397, 152] width 62 height 19
type input "50"
click at [293, 207] on div "Añade referencias para ajustar las zonas seguras según la etapa de desarrollo d…" at bounding box center [395, 147] width 232 height 199
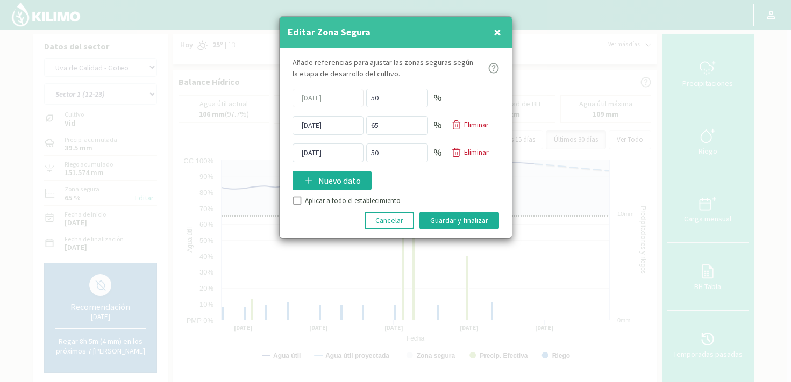
click at [295, 200] on input "Aplicar a todo el establecimiento" at bounding box center [295, 202] width 11 height 11
checkbox input "true"
click at [468, 214] on button "Guardar y finalizar" at bounding box center [459, 221] width 80 height 18
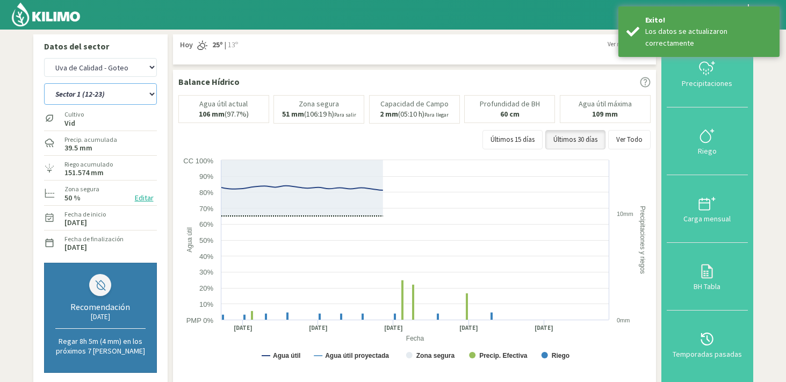
click at [49, 94] on select "Sector 1 (12-23) Sector 2 (1-11, 24-26) Sector 3 (27-28) Sector 4 (29-39) Secto…" at bounding box center [100, 93] width 113 height 21
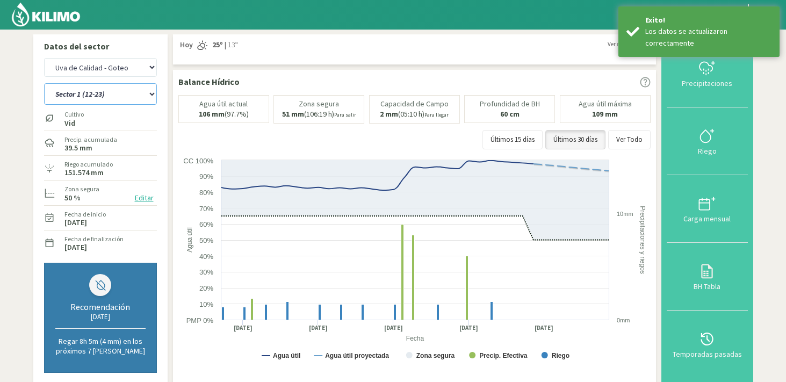
click at [44, 83] on select "Sector 1 (12-23) Sector 2 (1-11, 24-26) Sector 3 (27-28) Sector 4 (29-39) Secto…" at bounding box center [100, 93] width 113 height 21
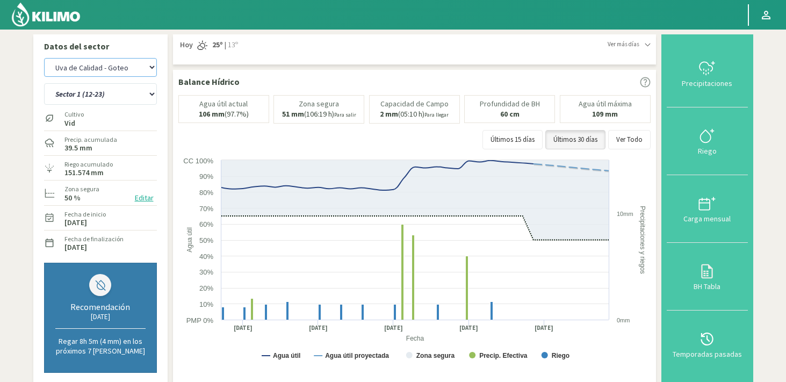
click at [122, 61] on select "Agr. Huertos de Chocalan Agrícola Bakia Agrícola [GEOGRAPHIC_DATA] - IC Agrícol…" at bounding box center [100, 67] width 113 height 19
click at [134, 72] on select "Agr. Huertos de Chocalan Agrícola Bakia Agrícola [GEOGRAPHIC_DATA] - IC Agrícol…" at bounding box center [100, 67] width 113 height 19
click at [44, 58] on select "Agr. Huertos de Chocalan Agrícola Bakia Agrícola [GEOGRAPHIC_DATA] - IC Agrícol…" at bounding box center [100, 67] width 113 height 19
select select "7206: Object"
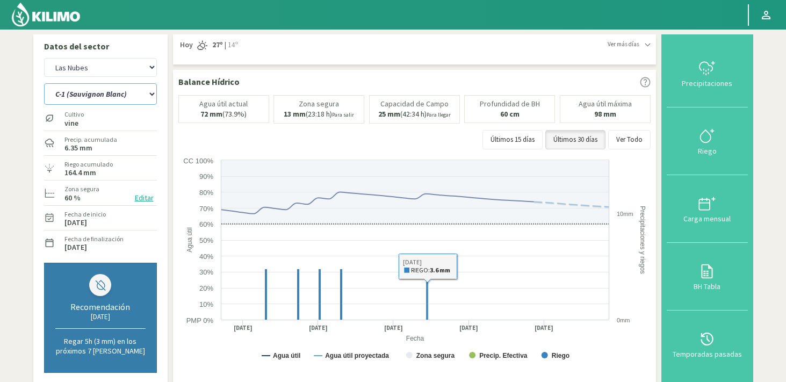
click at [87, 92] on select "C-1 (Sauvignon Blanc) C-2 (Sauvignon Blanc) C-3 (Sauvignon Blanc) C-5 (Chardonn…" at bounding box center [100, 93] width 113 height 21
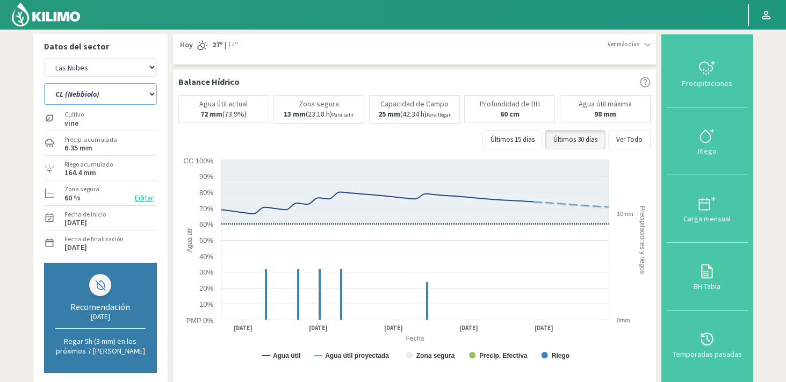
click at [44, 83] on select "C-1 (Sauvignon Blanc) C-2 (Sauvignon Blanc) C-3 (Sauvignon Blanc) C-5 (Chardonn…" at bounding box center [100, 93] width 113 height 21
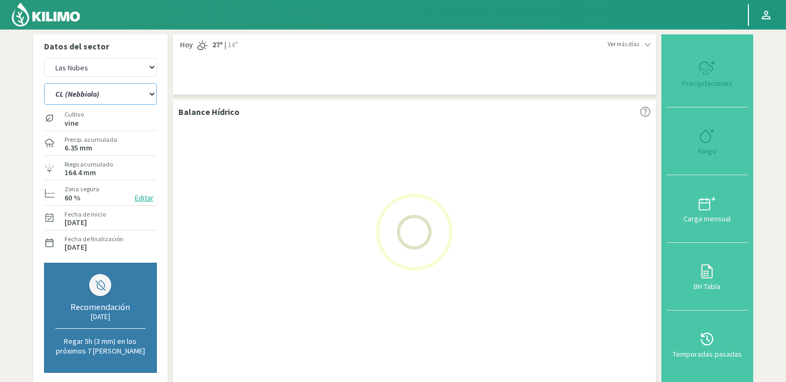
select select "303: Object"
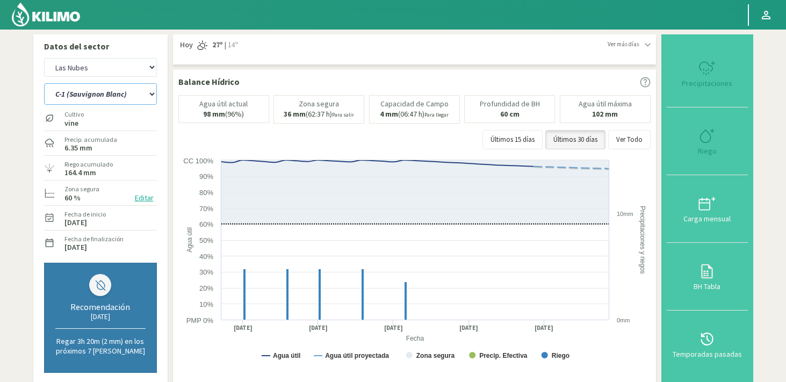
select select "7487: Object"
select select "351: Object"
click at [144, 197] on button "Editar" at bounding box center [144, 198] width 25 height 12
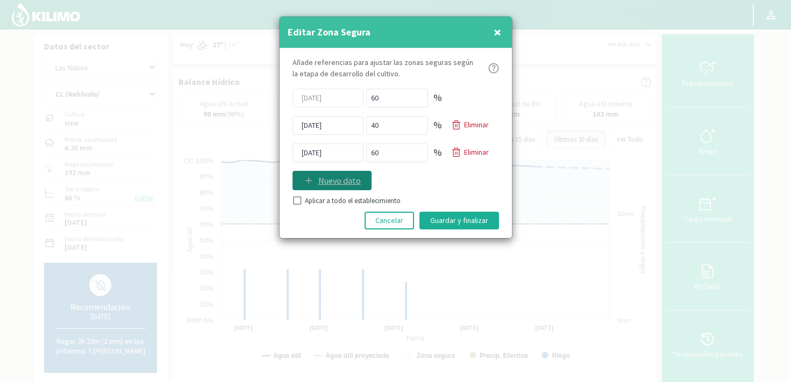
click at [317, 182] on div "Nuevo dato" at bounding box center [332, 180] width 58 height 13
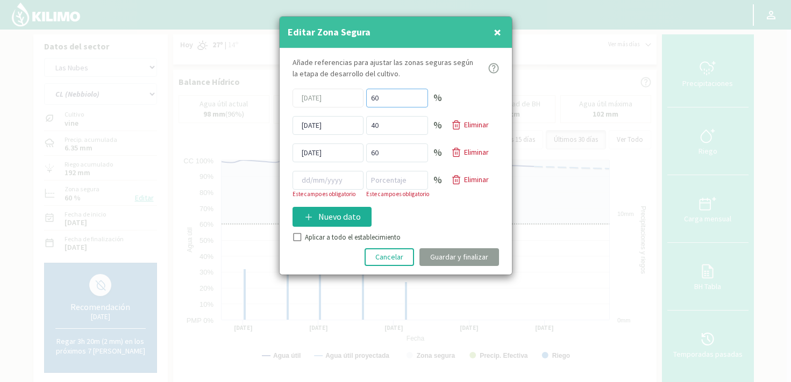
drag, startPoint x: 389, startPoint y: 100, endPoint x: 369, endPoint y: 97, distance: 20.1
click at [369, 97] on input "60" at bounding box center [397, 98] width 62 height 19
type input "1"
drag, startPoint x: 389, startPoint y: 150, endPoint x: 369, endPoint y: 149, distance: 19.9
click at [369, 149] on input "60" at bounding box center [397, 152] width 62 height 19
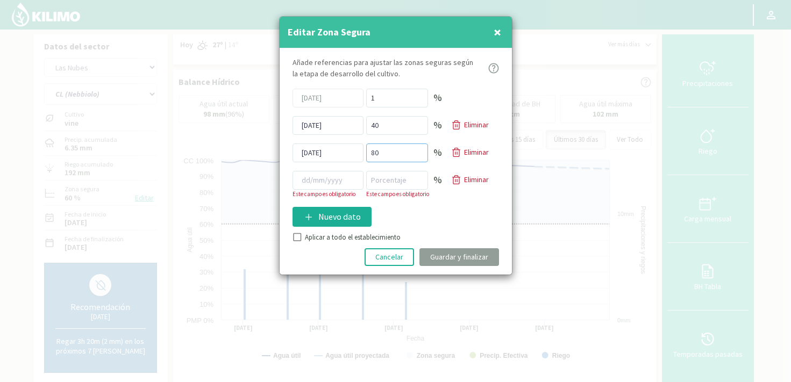
type input "80"
click at [342, 181] on input at bounding box center [327, 180] width 71 height 19
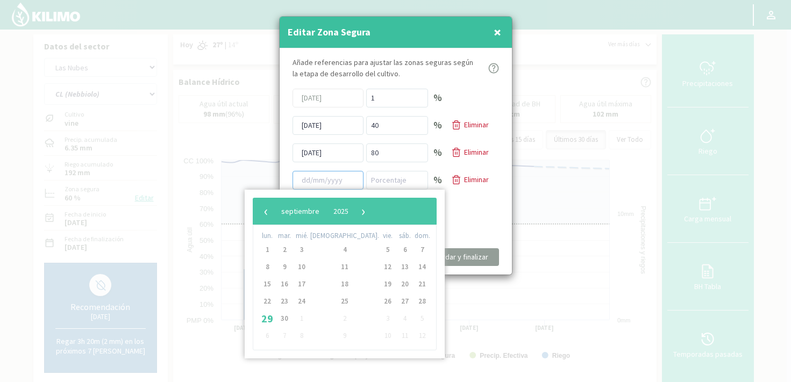
click at [342, 181] on input at bounding box center [327, 180] width 71 height 19
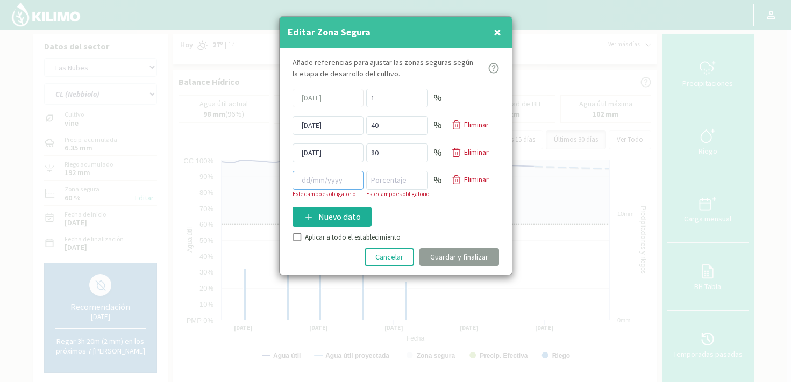
click at [344, 183] on input at bounding box center [327, 180] width 71 height 19
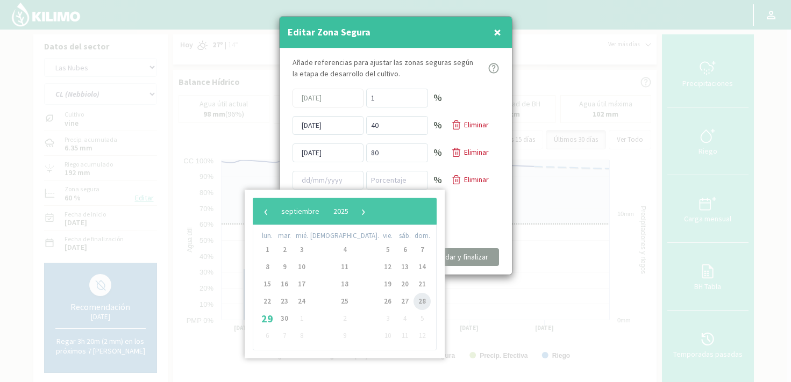
click at [413, 300] on span "28" at bounding box center [421, 301] width 17 height 17
type input "28/09/2025"
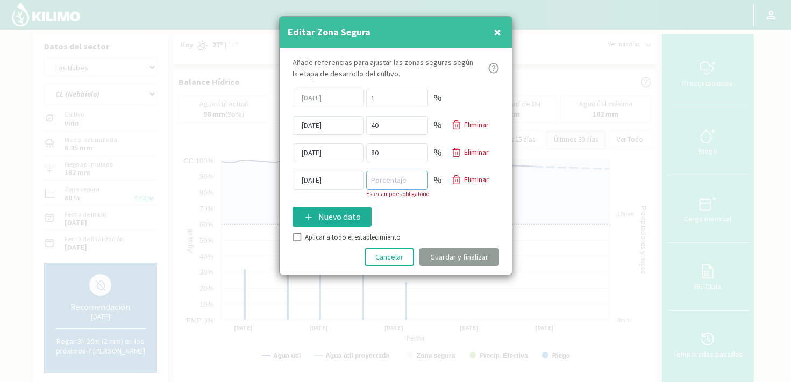
click at [387, 186] on input "number" at bounding box center [397, 180] width 62 height 19
click at [296, 235] on div "Añade referencias para ajustar las zonas seguras según la etapa de desarrollo d…" at bounding box center [395, 161] width 232 height 226
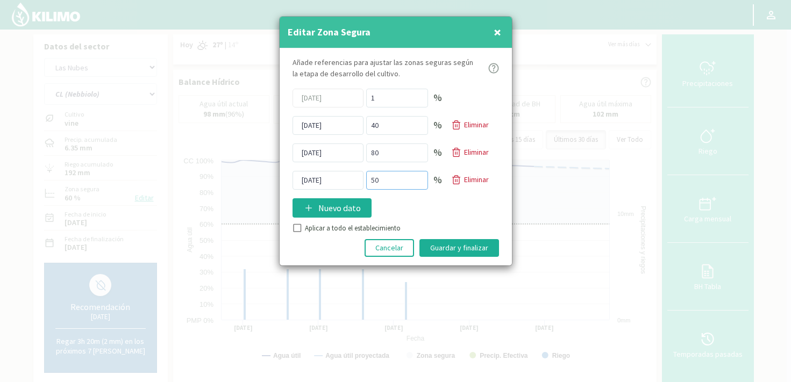
drag, startPoint x: 400, startPoint y: 180, endPoint x: 368, endPoint y: 178, distance: 31.7
click at [368, 178] on input "50" at bounding box center [397, 180] width 62 height 19
type input "40"
click at [297, 229] on input "Aplicar a todo el establecimiento" at bounding box center [295, 229] width 11 height 11
checkbox input "true"
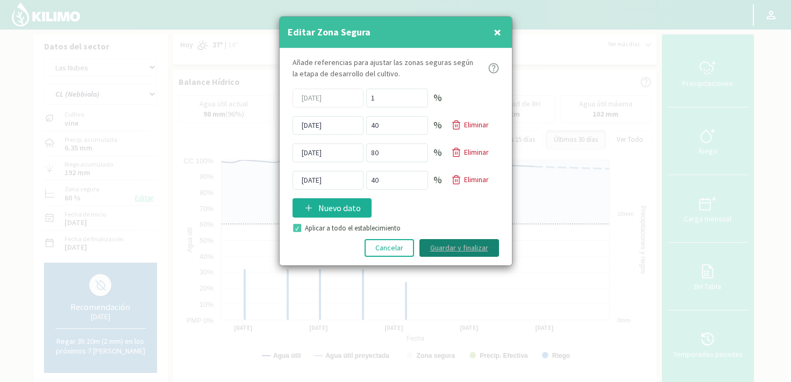
click at [447, 242] on button "Guardar y finalizar" at bounding box center [459, 248] width 80 height 18
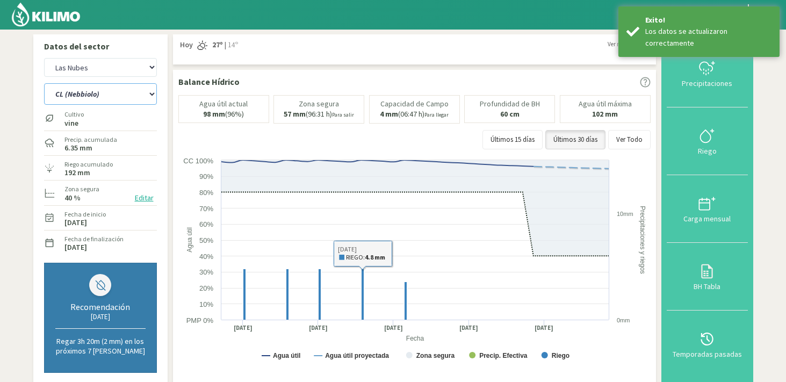
click at [108, 101] on select "C-1 (Sauvignon Blanc) C-2 (Sauvignon Blanc) C-3 (Sauvignon Blanc) C-5 (Chardonn…" at bounding box center [100, 93] width 113 height 21
click at [44, 83] on select "C-1 (Sauvignon Blanc) C-2 (Sauvignon Blanc) C-3 (Sauvignon Blanc) C-5 (Chardonn…" at bounding box center [100, 93] width 113 height 21
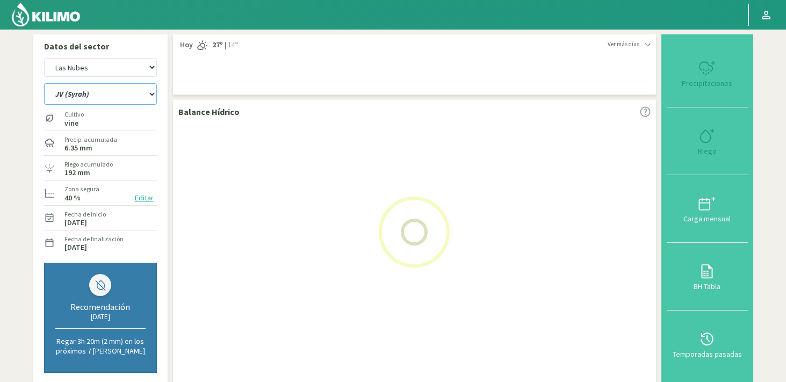
select select "351: Object"
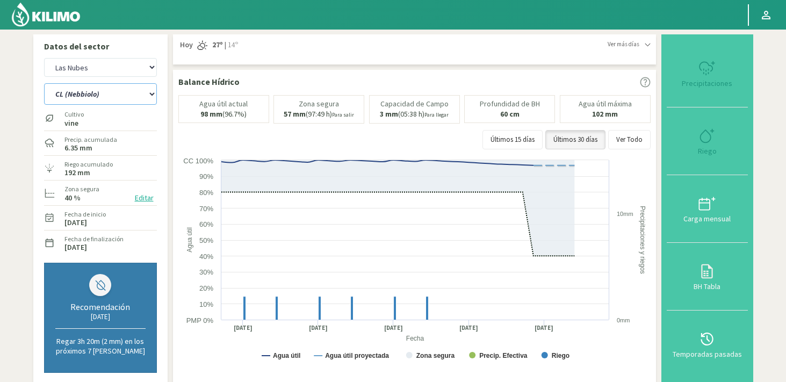
click at [91, 94] on select "C-1 (Sauvignon Blanc) C-2 (Sauvignon Blanc) C-3 (Sauvignon Blanc) C-5 (Chardonn…" at bounding box center [100, 93] width 113 height 21
select select "7768: Object"
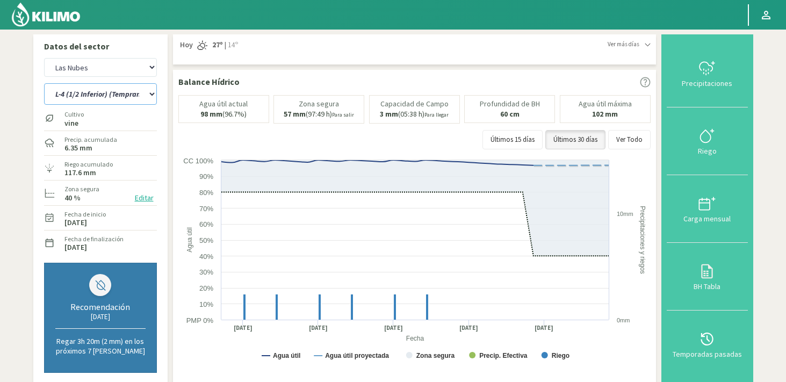
click at [44, 83] on select "C-1 (Sauvignon Blanc) C-2 (Sauvignon Blanc) C-3 (Sauvignon Blanc) C-5 (Chardonn…" at bounding box center [100, 93] width 113 height 21
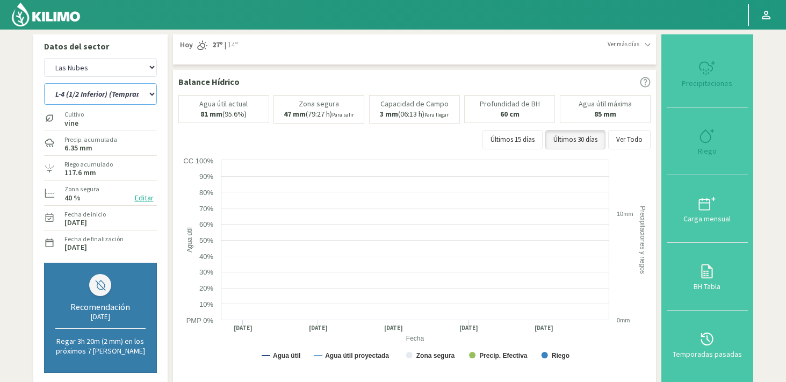
select select "402: Object"
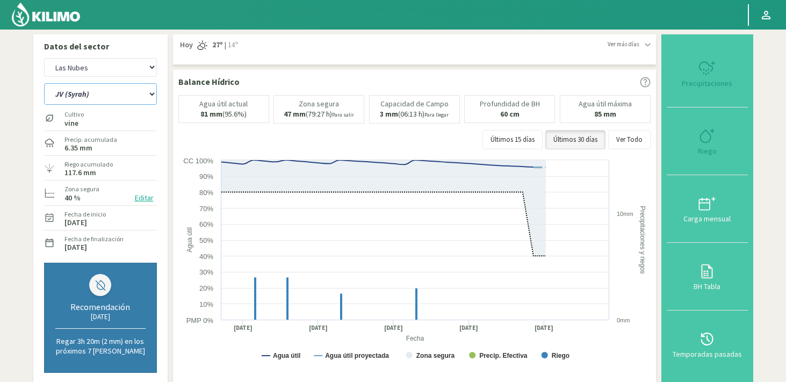
select select "8049: Object"
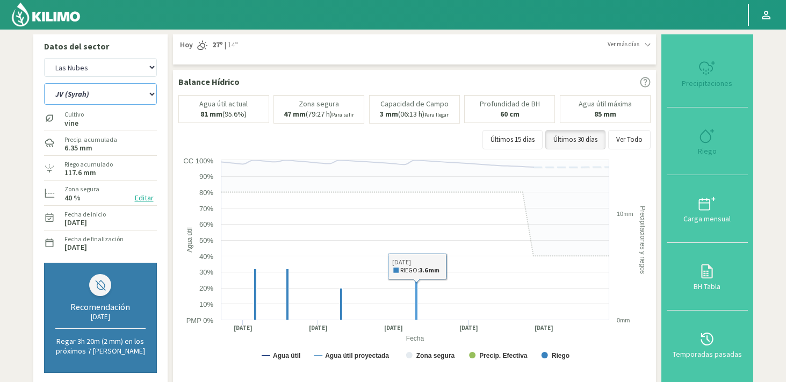
select select "456: Object"
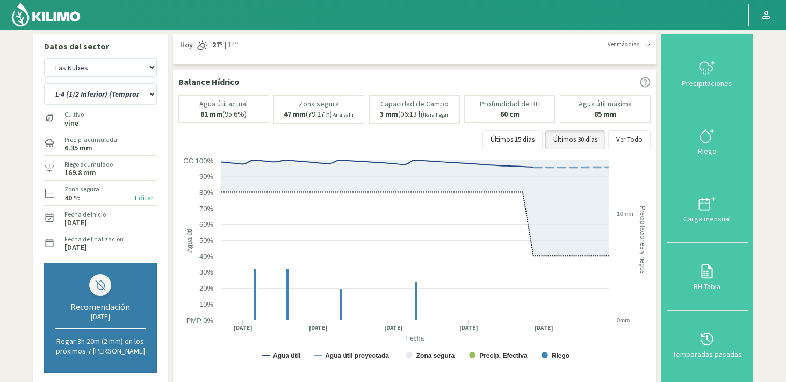
click at [146, 198] on button "Editar" at bounding box center [144, 198] width 25 height 12
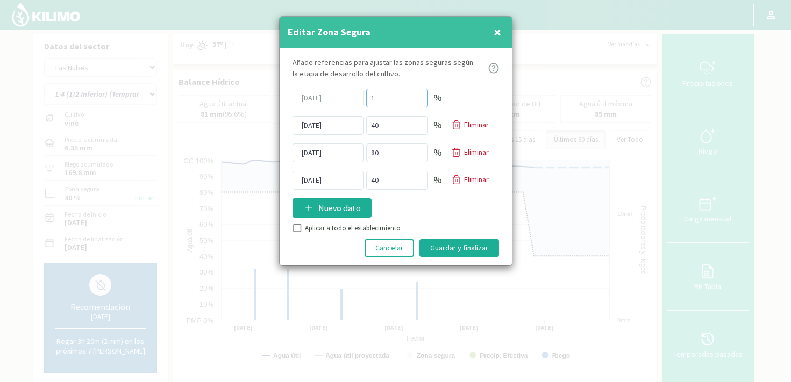
click at [386, 100] on input "1" at bounding box center [397, 98] width 62 height 19
click at [356, 96] on div "01/12/2024 1 %" at bounding box center [395, 98] width 206 height 19
type input "1"
click at [379, 95] on input "1" at bounding box center [397, 98] width 62 height 19
click at [312, 213] on svg-icon at bounding box center [308, 211] width 11 height 10
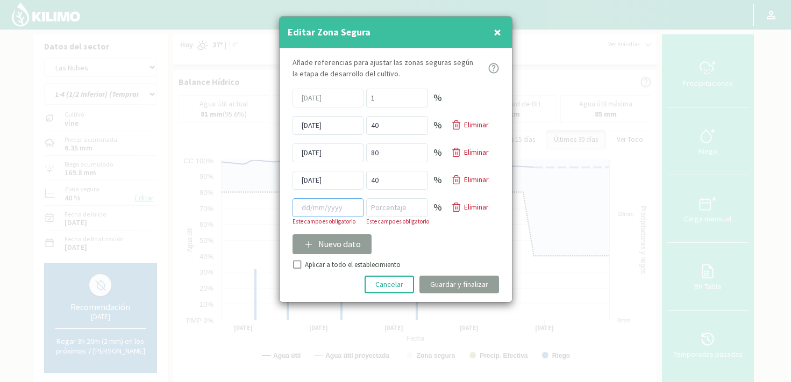
click at [319, 211] on input at bounding box center [327, 207] width 71 height 19
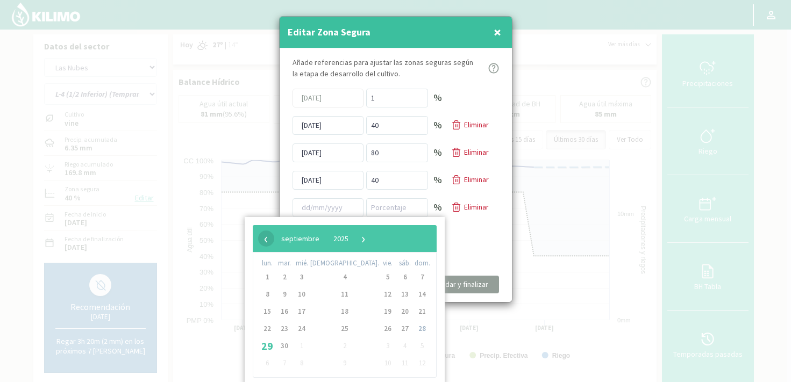
click at [268, 245] on span "‹" at bounding box center [266, 239] width 16 height 16
click at [292, 276] on span "1" at bounding box center [284, 277] width 17 height 17
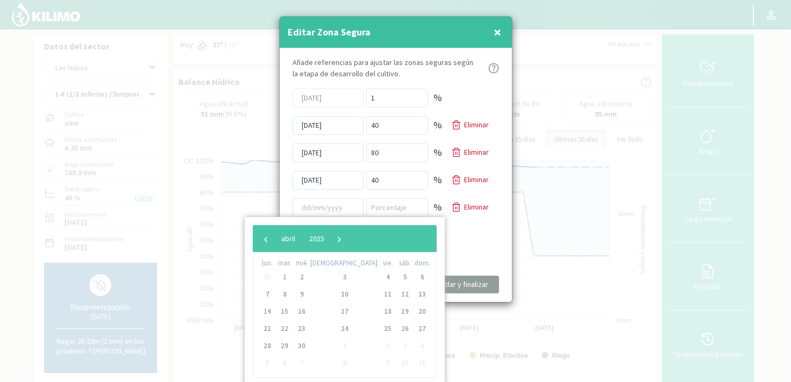
click at [288, 277] on span "1" at bounding box center [284, 277] width 17 height 17
click at [305, 277] on span "2" at bounding box center [301, 277] width 17 height 17
type input "[DATE]"
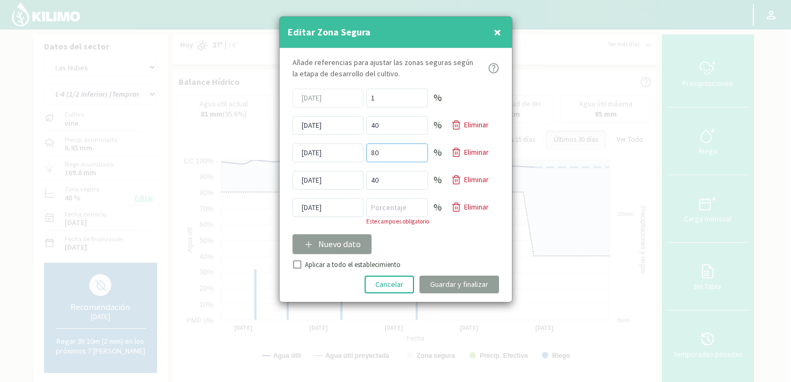
drag, startPoint x: 383, startPoint y: 154, endPoint x: 371, endPoint y: 155, distance: 11.8
click at [371, 155] on input "80" at bounding box center [397, 152] width 62 height 19
click at [315, 152] on input "[DATE]" at bounding box center [327, 152] width 71 height 19
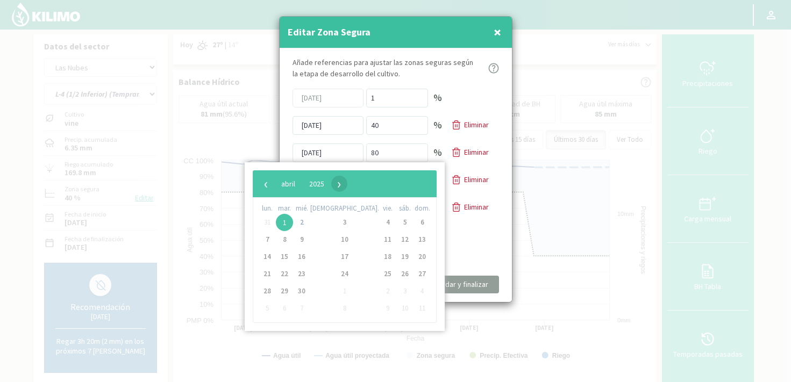
click at [347, 186] on span "›" at bounding box center [339, 184] width 16 height 16
click at [336, 222] on span "1" at bounding box center [344, 222] width 17 height 17
type input "[DATE]"
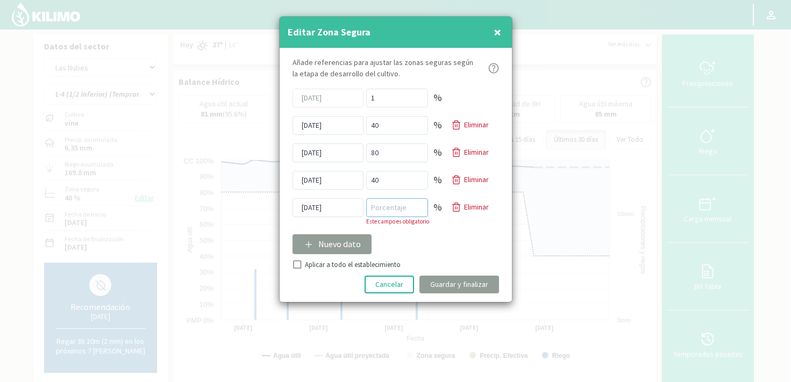
click at [372, 205] on input "number" at bounding box center [397, 207] width 62 height 19
type input "50"
click at [295, 264] on div "Añade referencias para ajustar las zonas seguras según la etapa de desarrollo d…" at bounding box center [395, 175] width 232 height 254
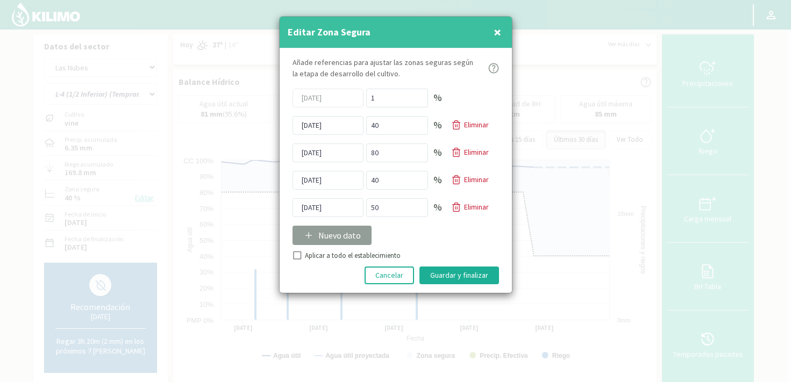
click at [295, 254] on input "Aplicar a todo el establecimiento" at bounding box center [295, 257] width 11 height 11
checkbox input "true"
click at [443, 277] on button "Guardar y finalizar" at bounding box center [459, 276] width 80 height 18
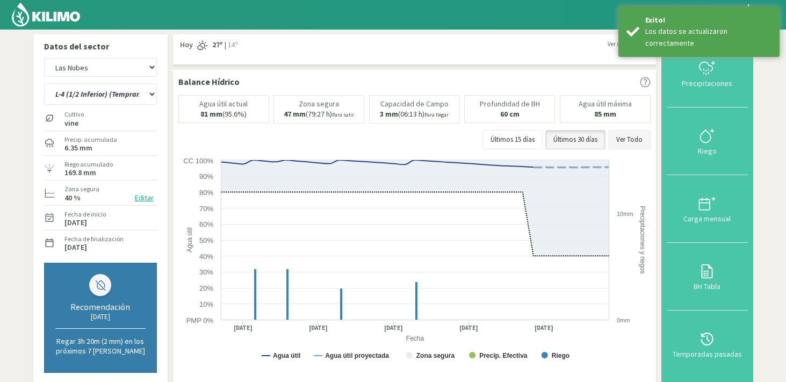
click at [632, 136] on button "Ver Todo" at bounding box center [629, 139] width 42 height 19
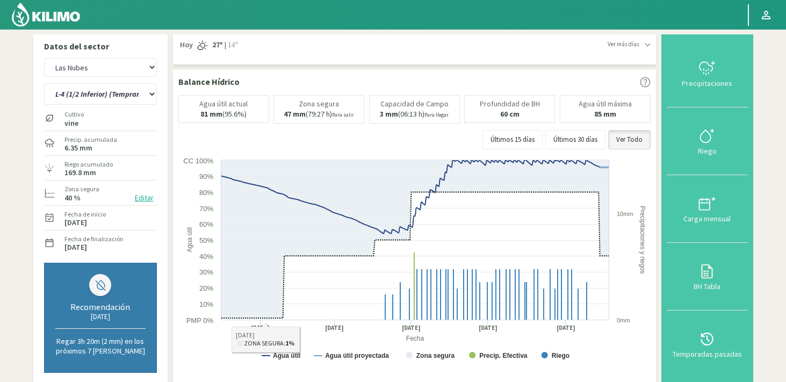
click at [143, 200] on button "Editar" at bounding box center [144, 198] width 25 height 12
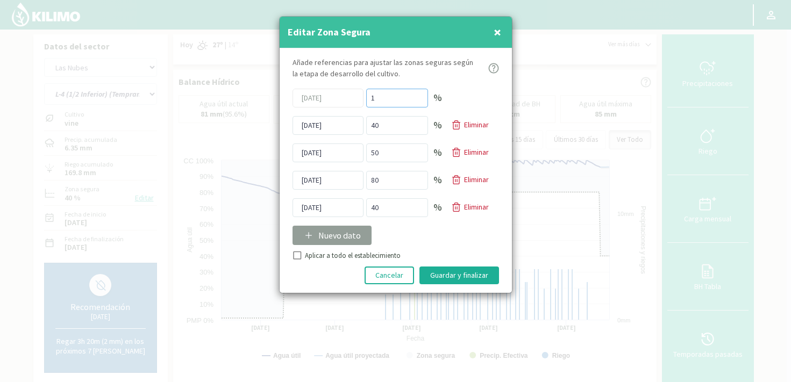
click at [391, 97] on input "1" at bounding box center [397, 98] width 62 height 19
click at [357, 93] on div "01/12/2024 1 %" at bounding box center [395, 98] width 206 height 19
type input "1"
click at [294, 255] on input "Aplicar a todo el establecimiento" at bounding box center [295, 257] width 11 height 11
checkbox input "true"
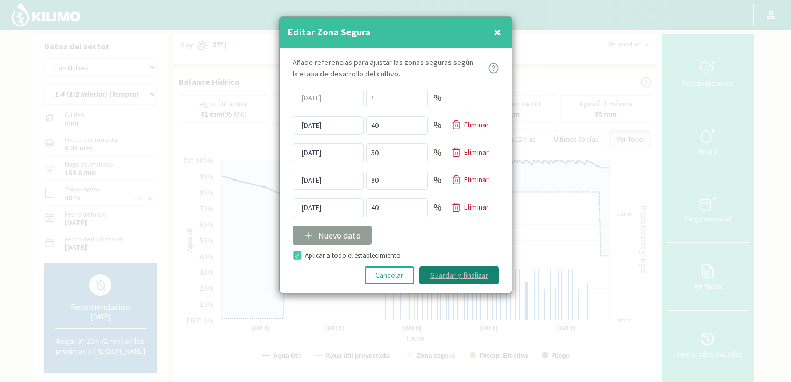
click at [444, 278] on button "Guardar y finalizar" at bounding box center [459, 276] width 80 height 18
